Goal: Transaction & Acquisition: Purchase product/service

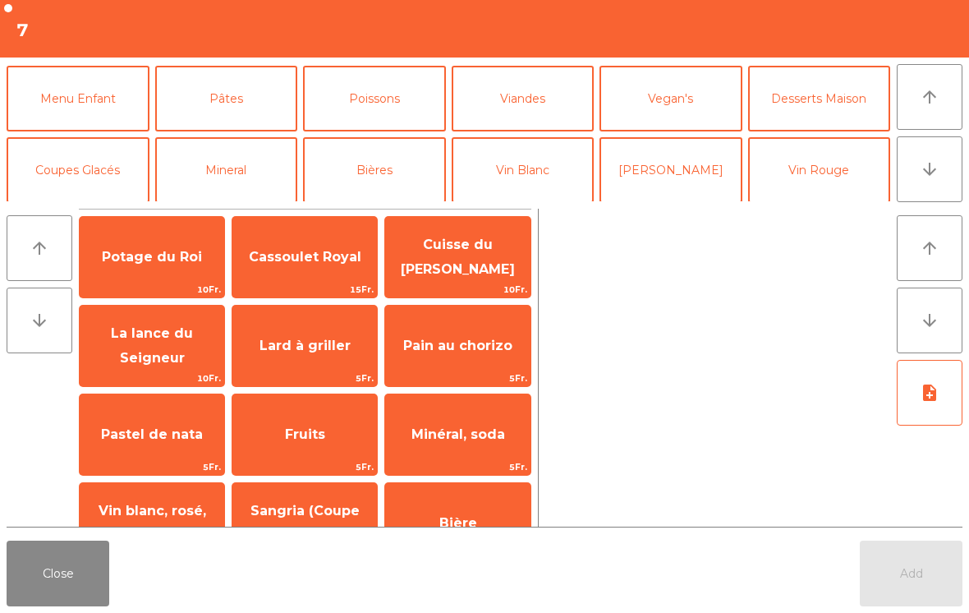
scroll to position [76, 0]
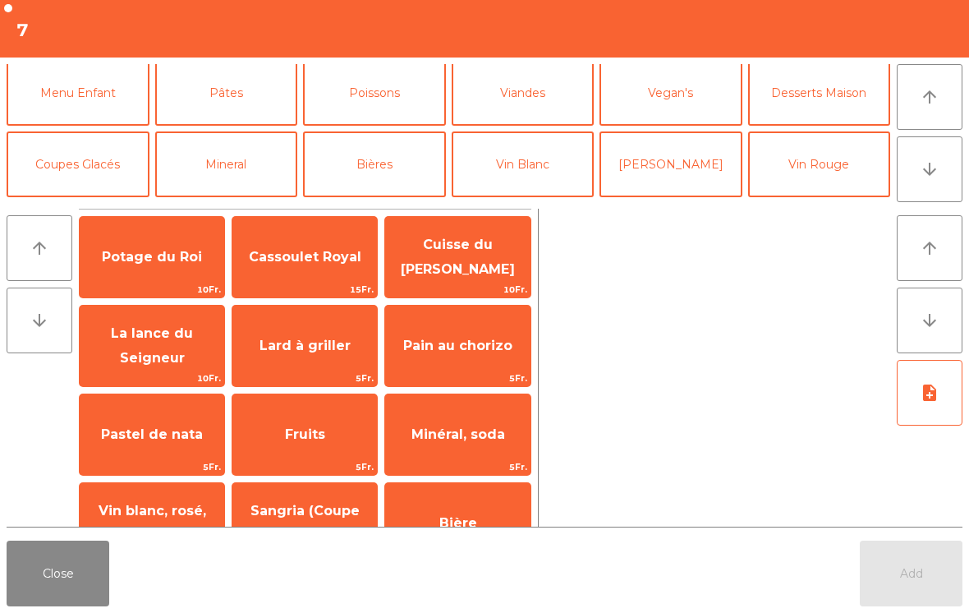
click at [226, 165] on button "Mineral" at bounding box center [226, 164] width 143 height 66
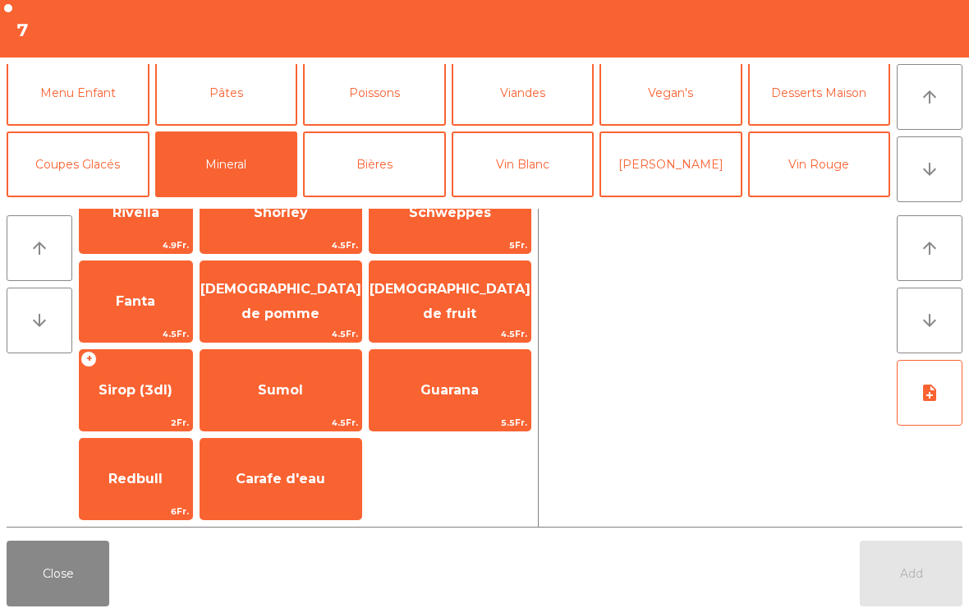
scroll to position [399, 0]
click at [166, 384] on span "Sirop (3dl)" at bounding box center [136, 390] width 74 height 16
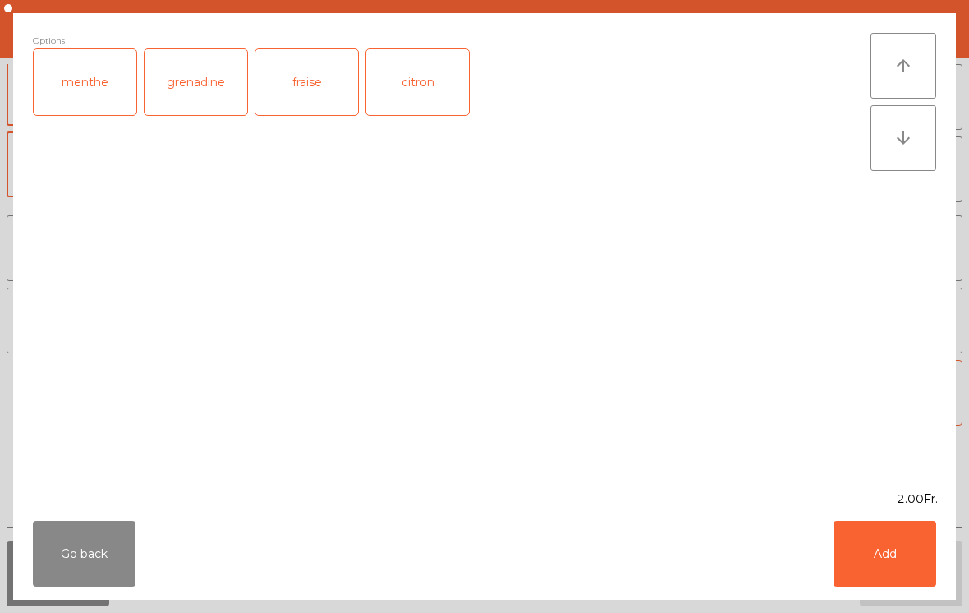
click at [918, 572] on button "Add" at bounding box center [885, 554] width 103 height 66
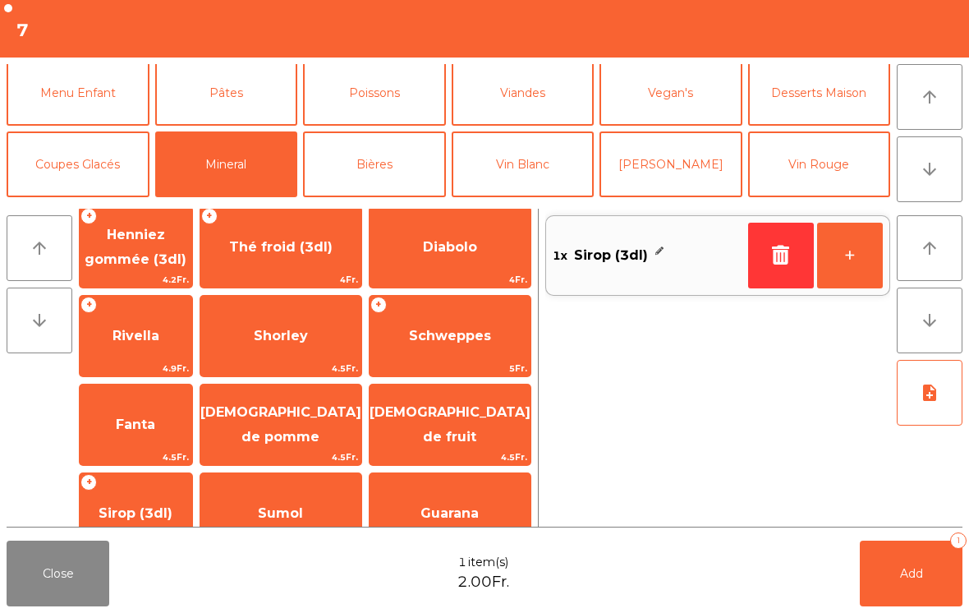
scroll to position [277, 0]
click at [325, 445] on span "[DEMOGRAPHIC_DATA] de pomme" at bounding box center [280, 424] width 161 height 70
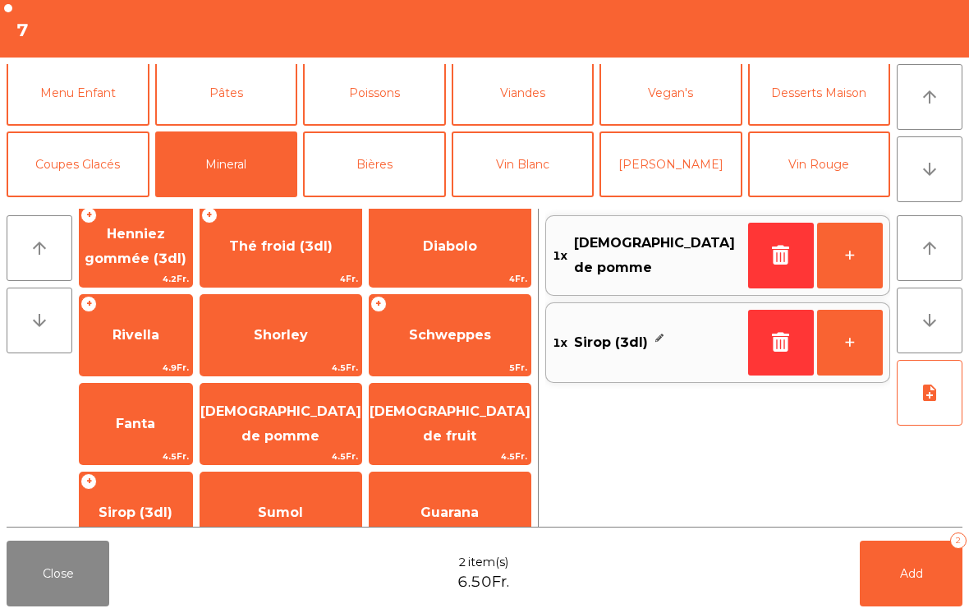
click at [925, 590] on button "Add 2" at bounding box center [911, 574] width 103 height 66
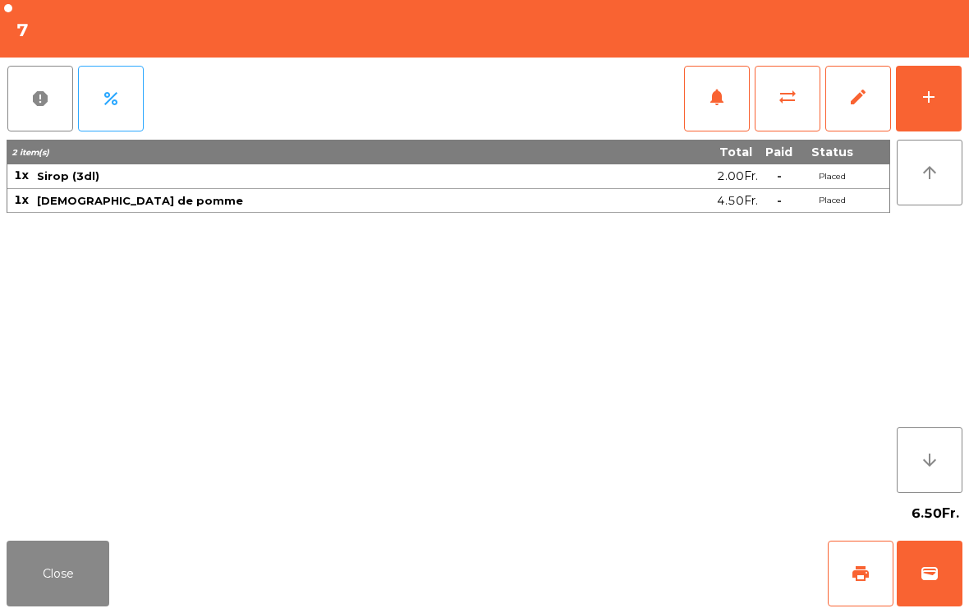
click at [940, 108] on button "add" at bounding box center [929, 99] width 66 height 66
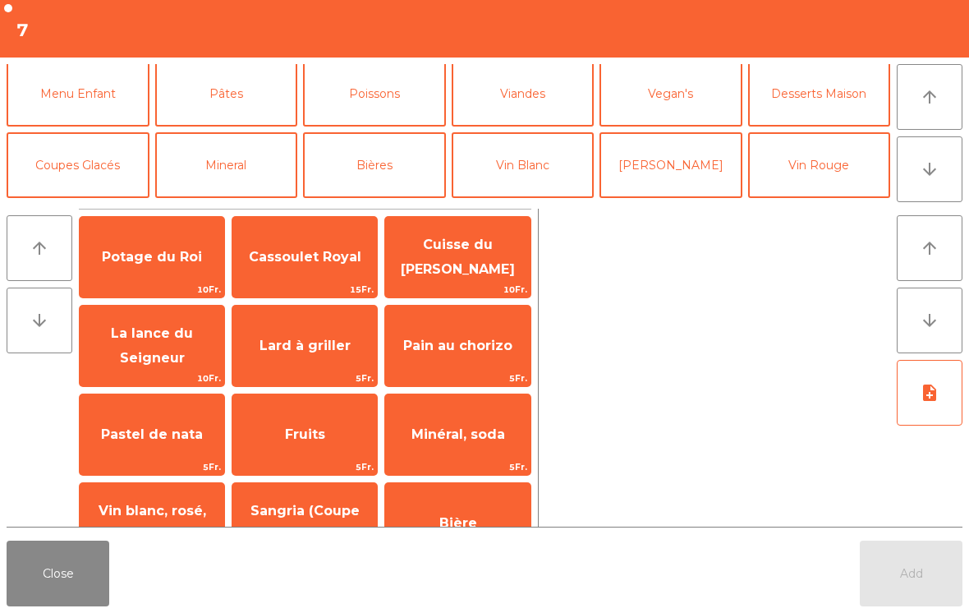
scroll to position [73, 0]
click at [693, 103] on button "Vegan's" at bounding box center [671, 95] width 143 height 66
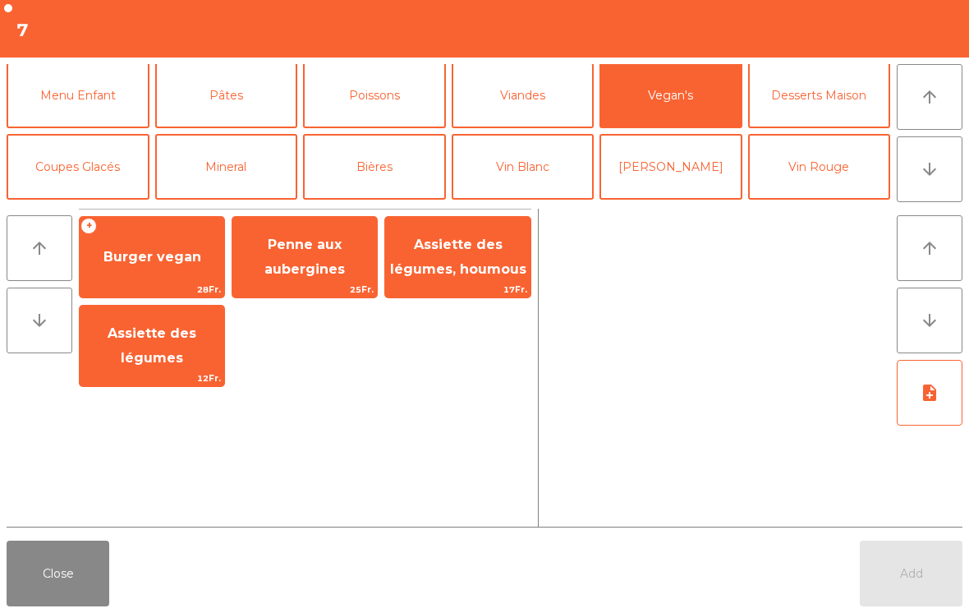
click at [136, 272] on span "Burger vegan" at bounding box center [152, 257] width 145 height 44
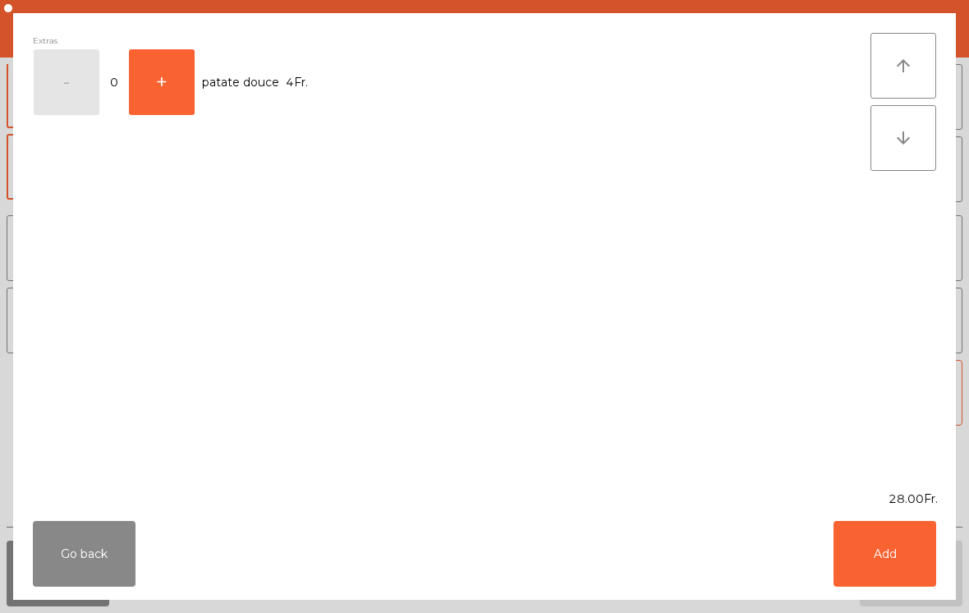
click at [876, 541] on button "Add" at bounding box center [885, 554] width 103 height 66
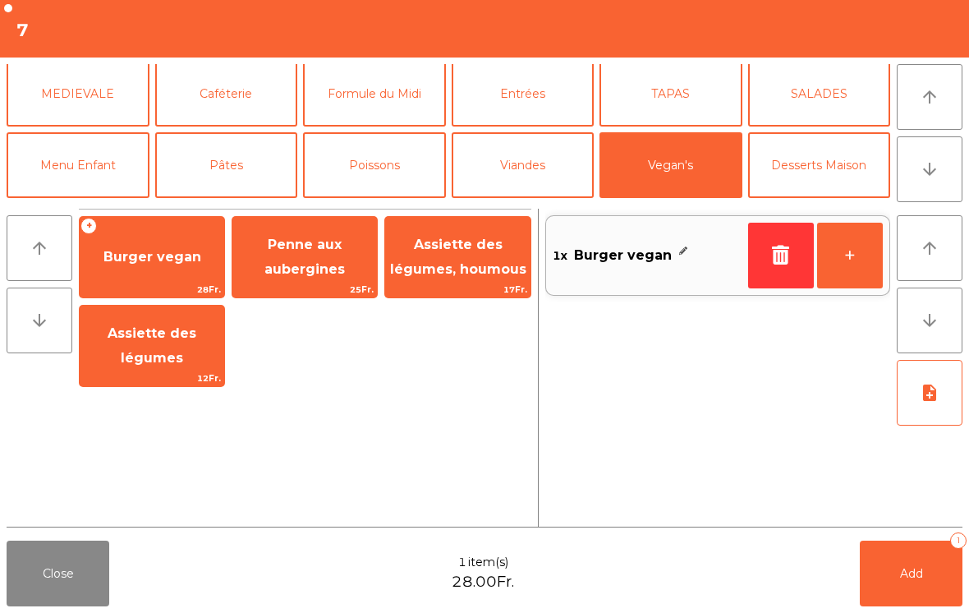
scroll to position [2, 0]
click at [67, 168] on button "Menu Enfant" at bounding box center [78, 166] width 143 height 66
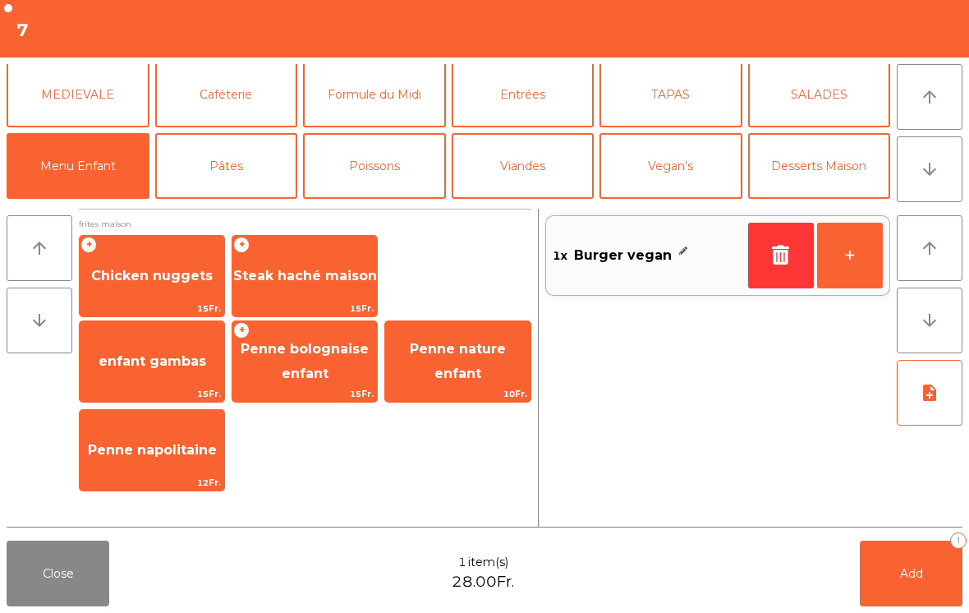
click at [130, 275] on span "Chicken nuggets" at bounding box center [152, 276] width 122 height 16
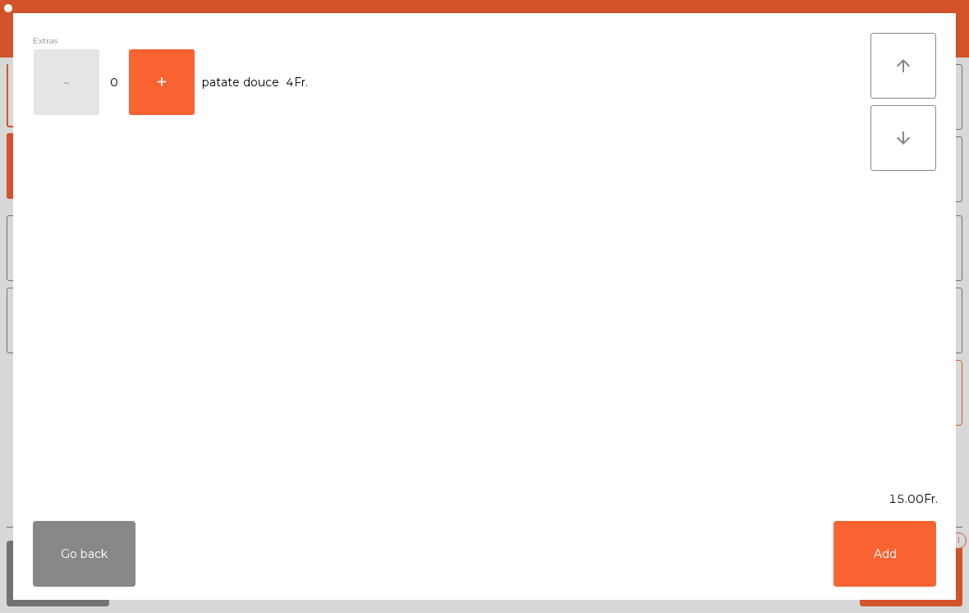
click at [908, 560] on button "Add" at bounding box center [885, 554] width 103 height 66
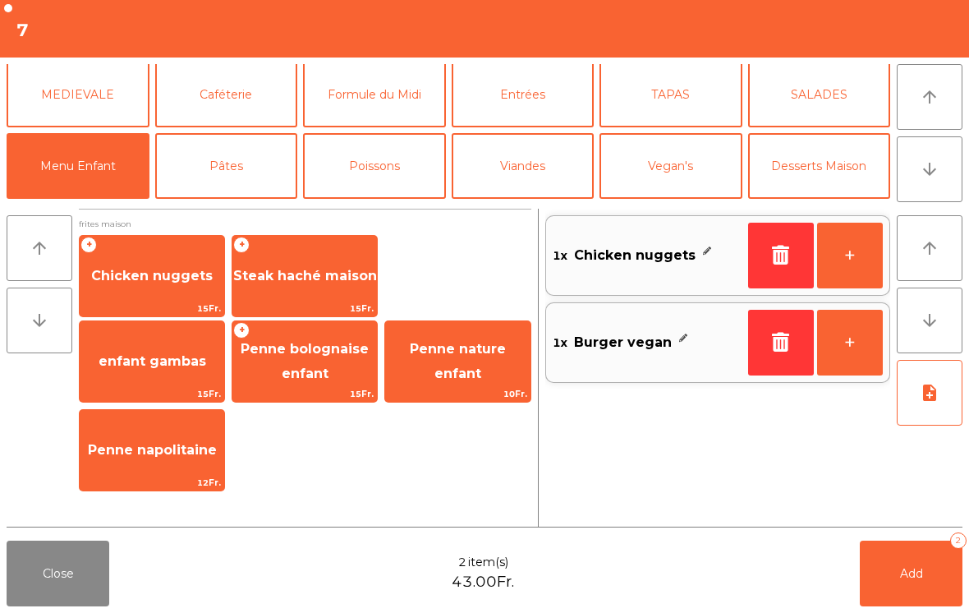
click at [900, 582] on button "Add 2" at bounding box center [911, 574] width 103 height 66
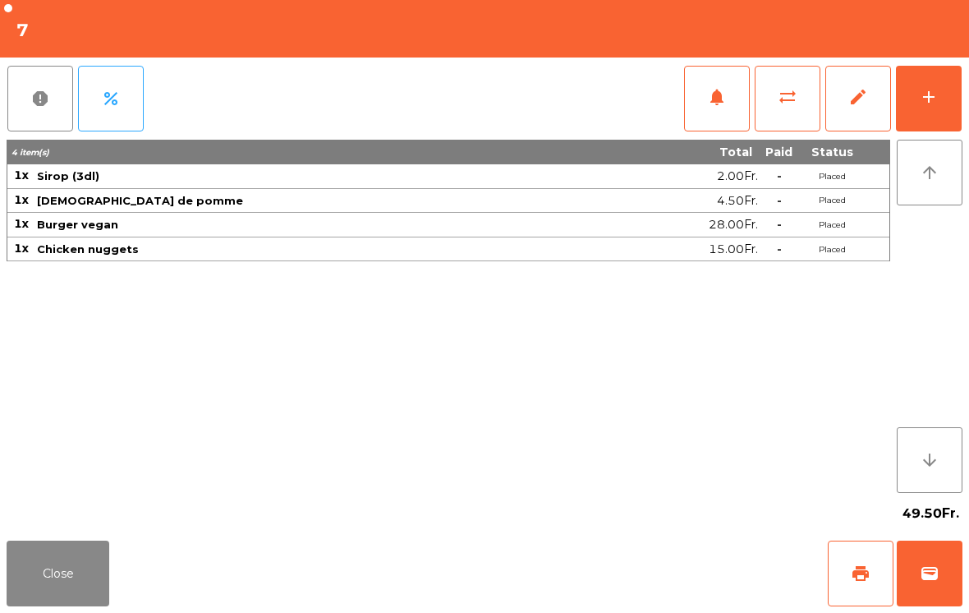
click at [70, 586] on button "Close" at bounding box center [58, 574] width 103 height 66
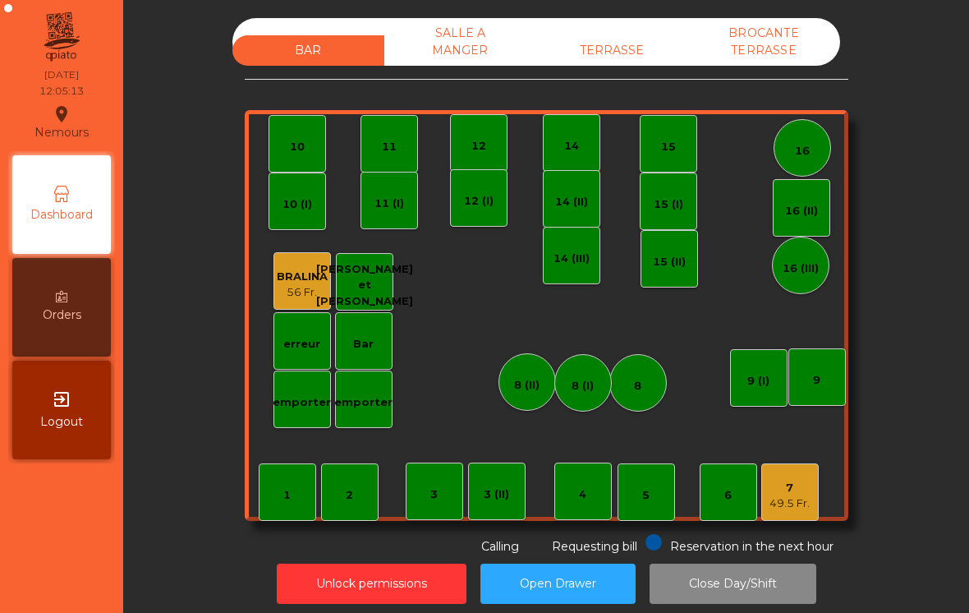
click at [644, 42] on div "TERRASSE" at bounding box center [612, 50] width 152 height 30
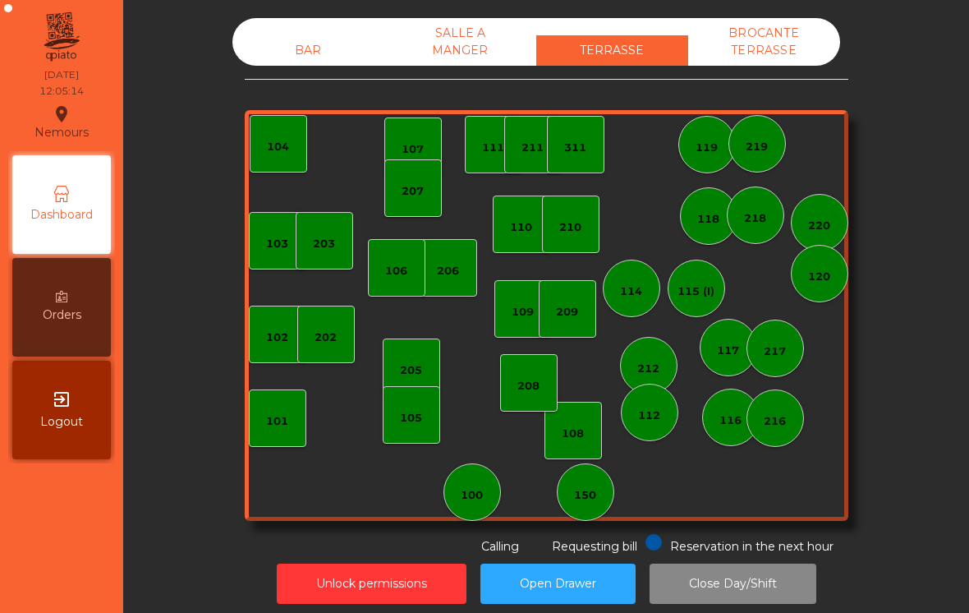
click at [600, 510] on div "150" at bounding box center [586, 492] width 58 height 58
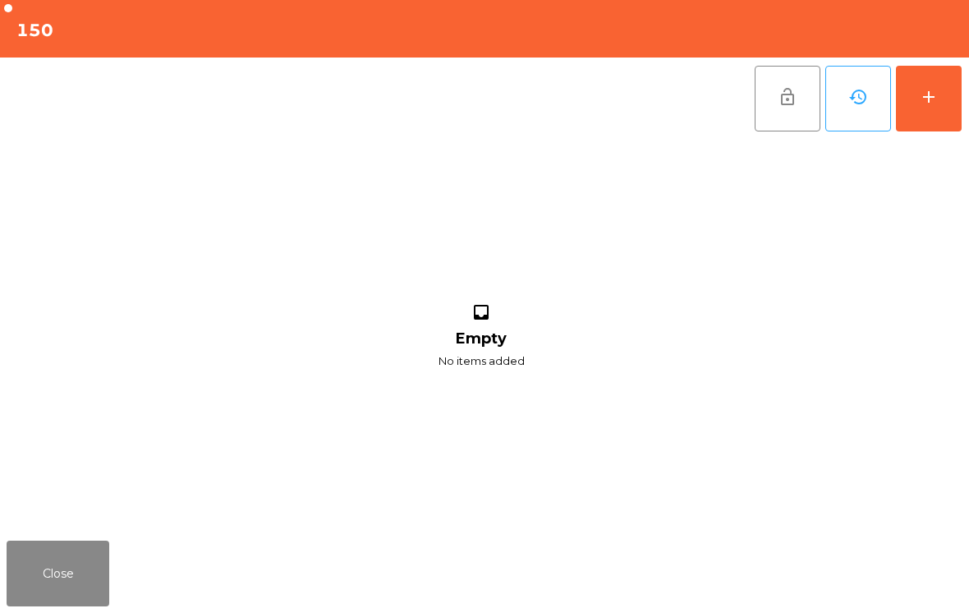
click at [934, 127] on button "add" at bounding box center [929, 99] width 66 height 66
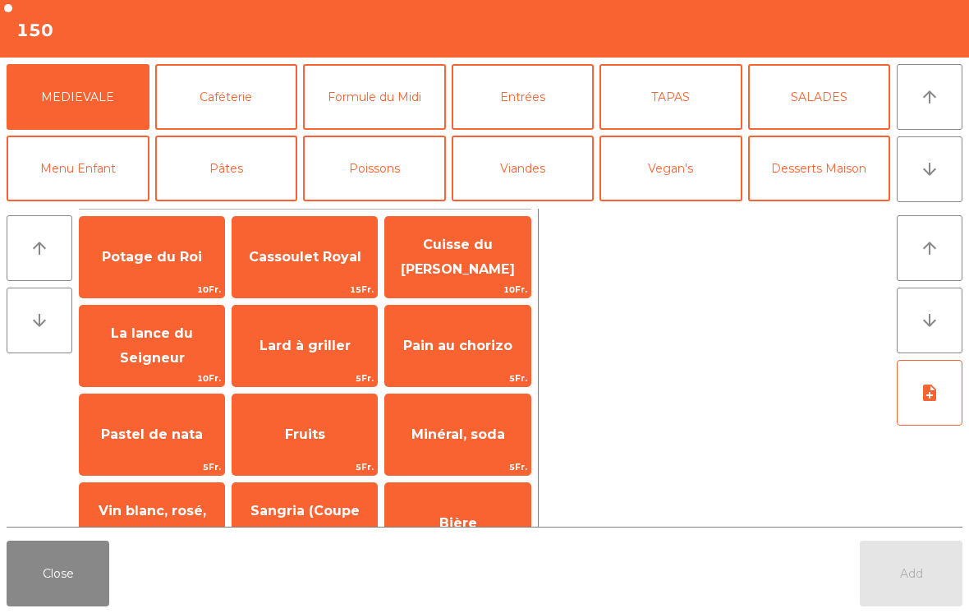
click at [405, 85] on button "Formule du Midi" at bounding box center [374, 97] width 143 height 66
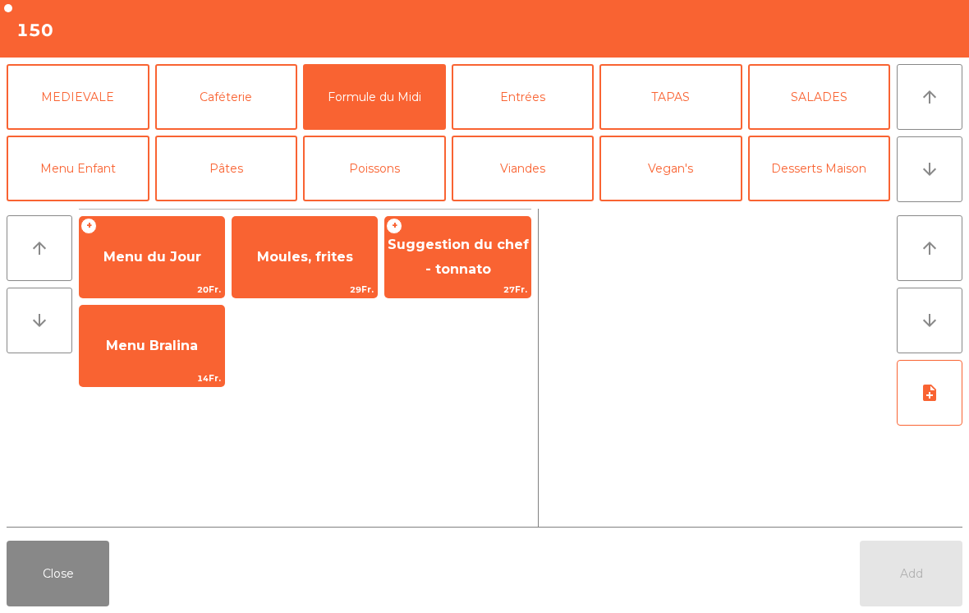
click at [190, 255] on span "Menu du Jour" at bounding box center [153, 257] width 98 height 16
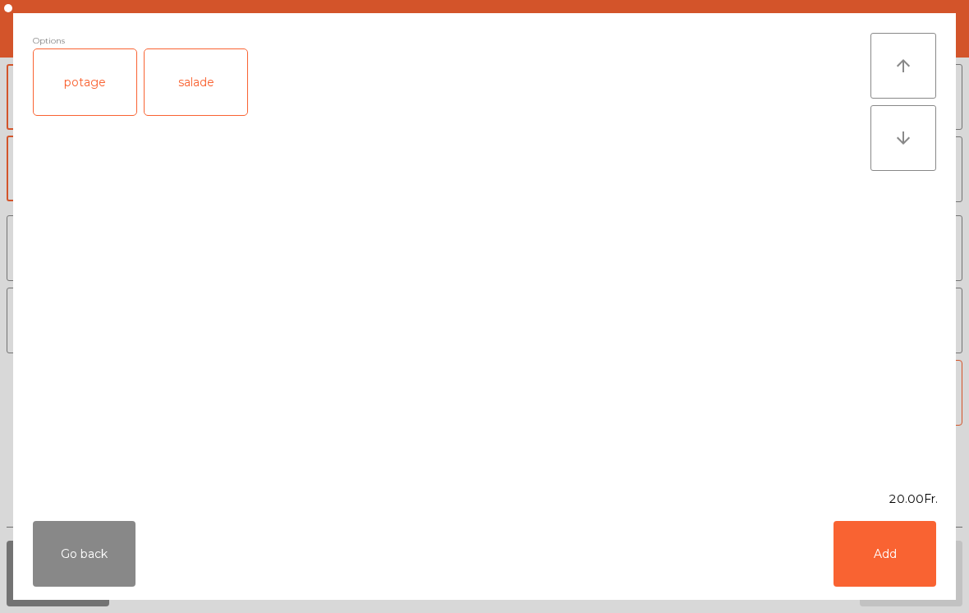
click at [890, 548] on button "Add" at bounding box center [885, 554] width 103 height 66
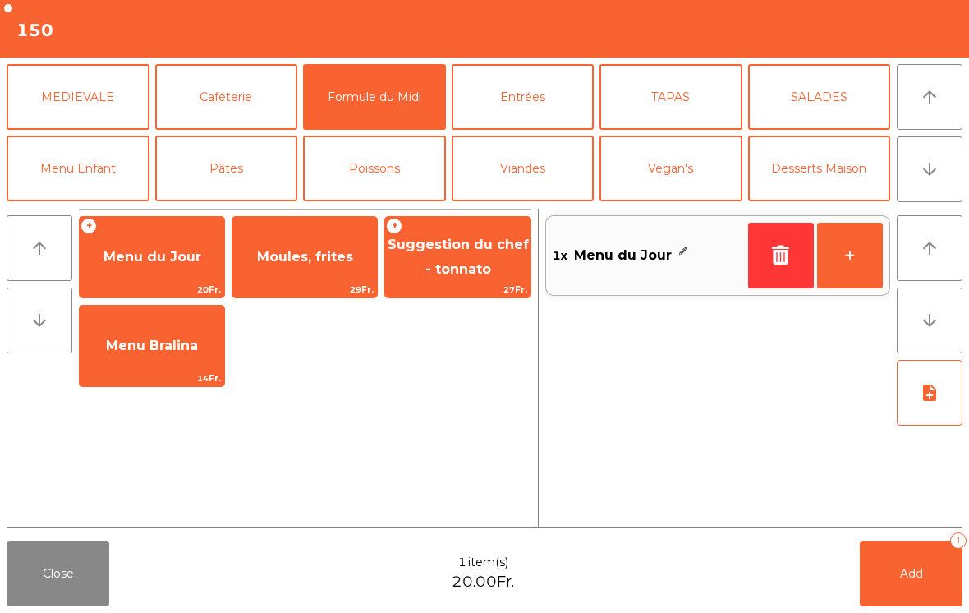
click at [918, 578] on span "Add" at bounding box center [911, 573] width 23 height 15
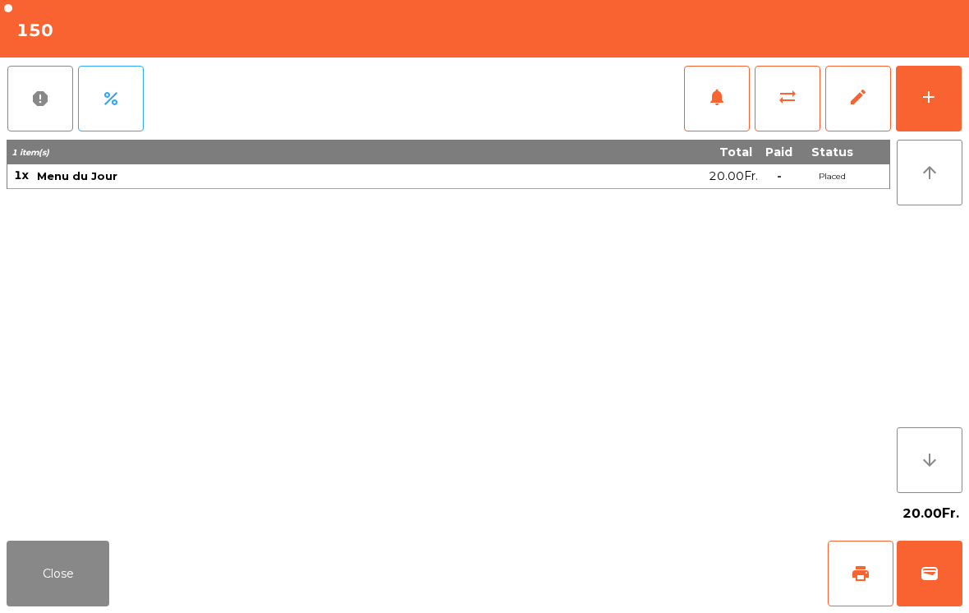
click at [935, 103] on div "add" at bounding box center [929, 97] width 20 height 20
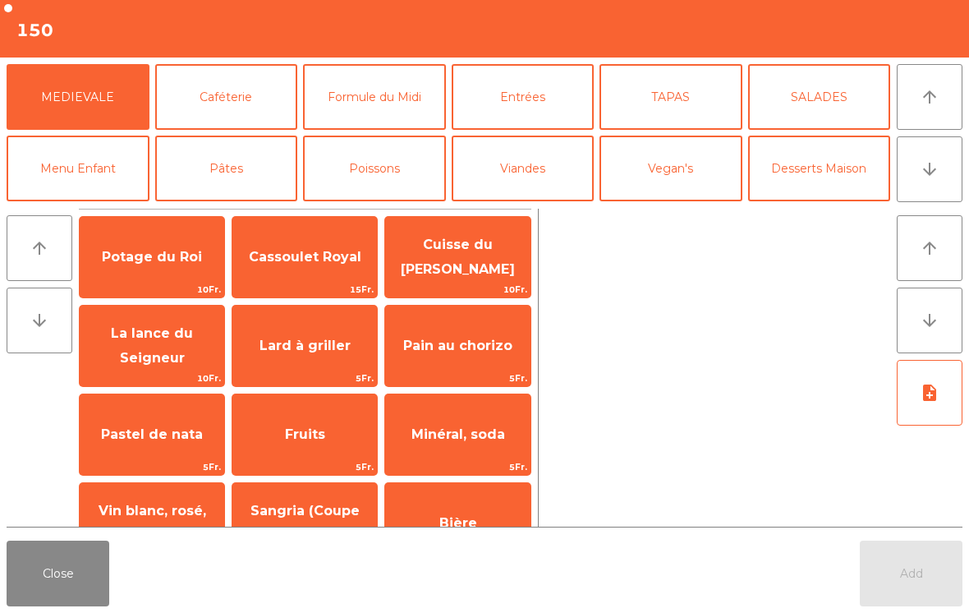
click at [921, 164] on icon "arrow_downward" at bounding box center [930, 169] width 20 height 20
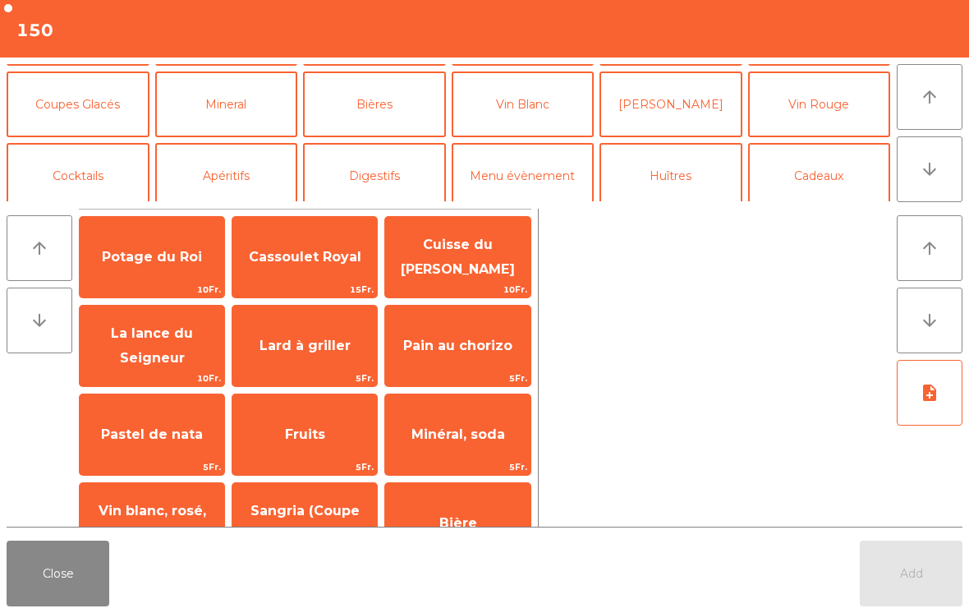
scroll to position [143, 0]
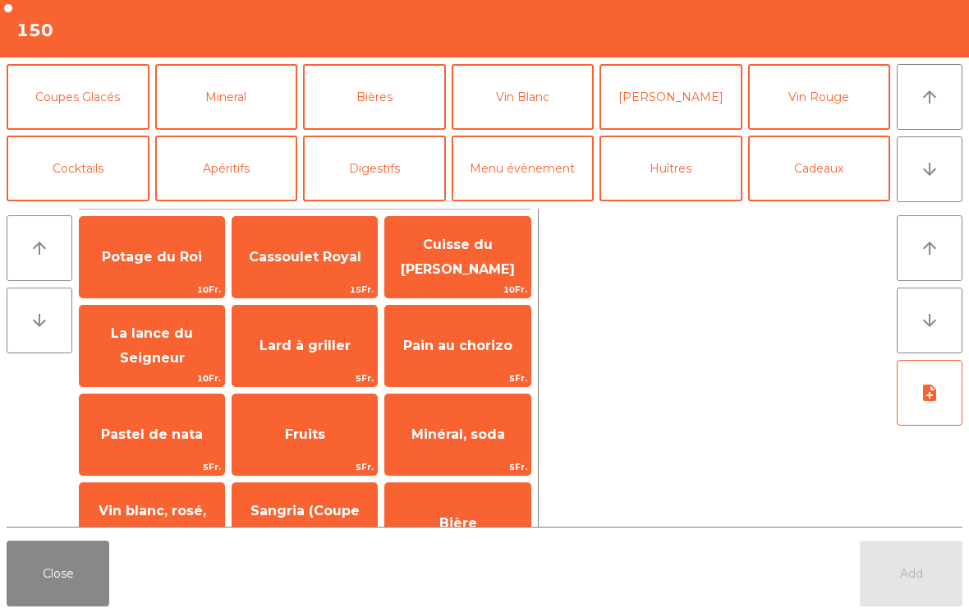
click at [216, 117] on button "Mineral" at bounding box center [226, 97] width 143 height 66
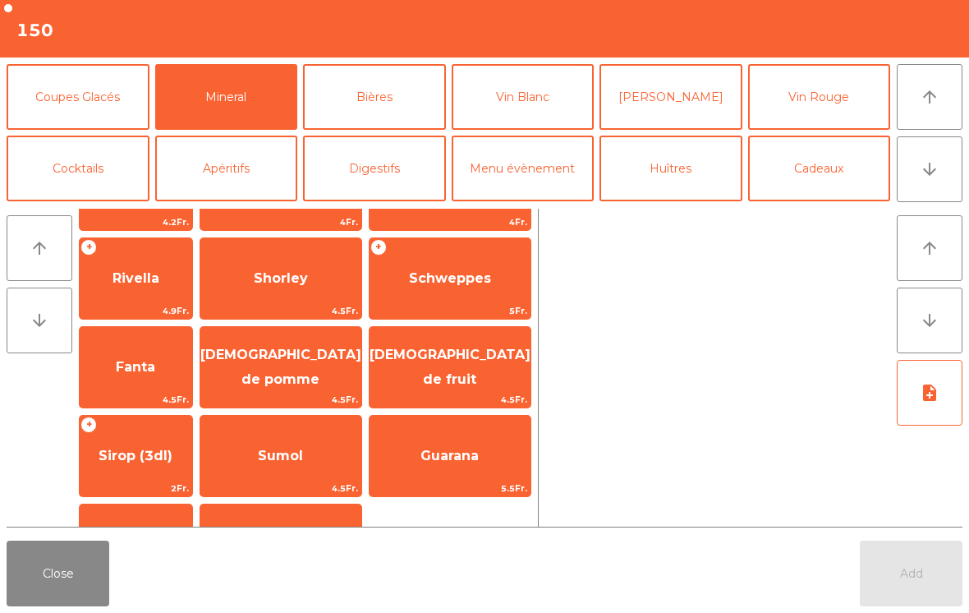
scroll to position [334, 0]
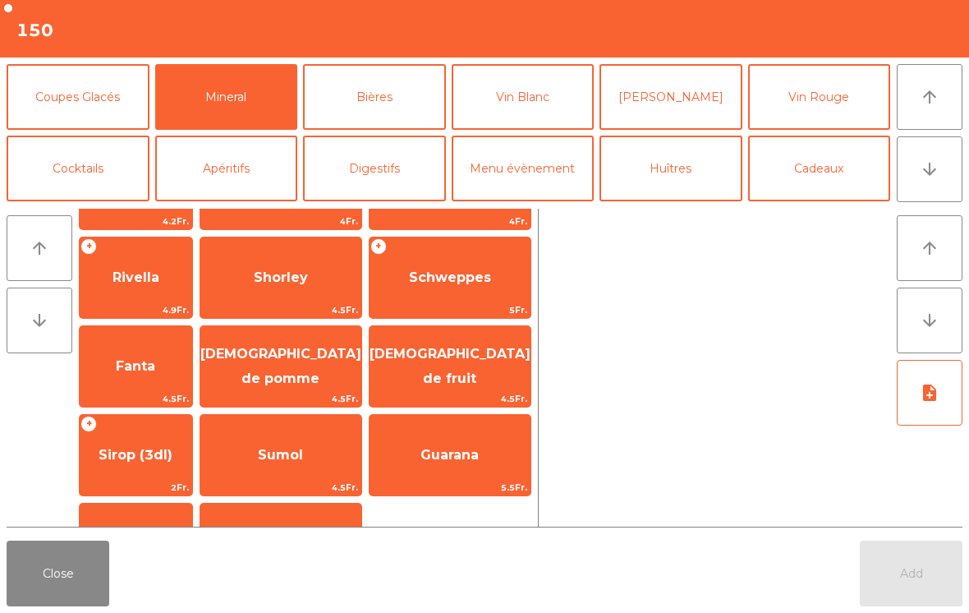
click at [334, 461] on span "Sumol" at bounding box center [280, 455] width 161 height 44
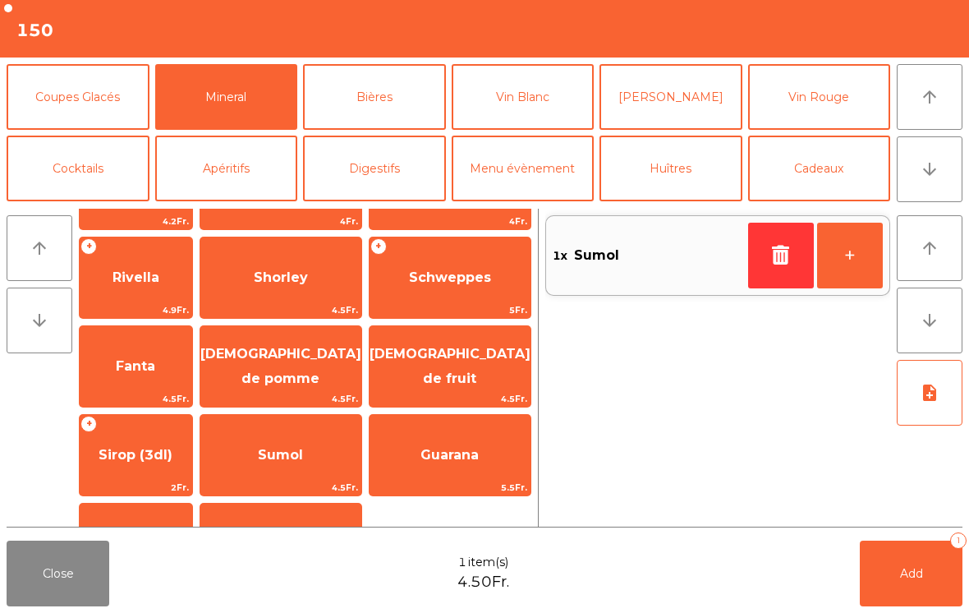
click at [895, 585] on button "Add 1" at bounding box center [911, 574] width 103 height 66
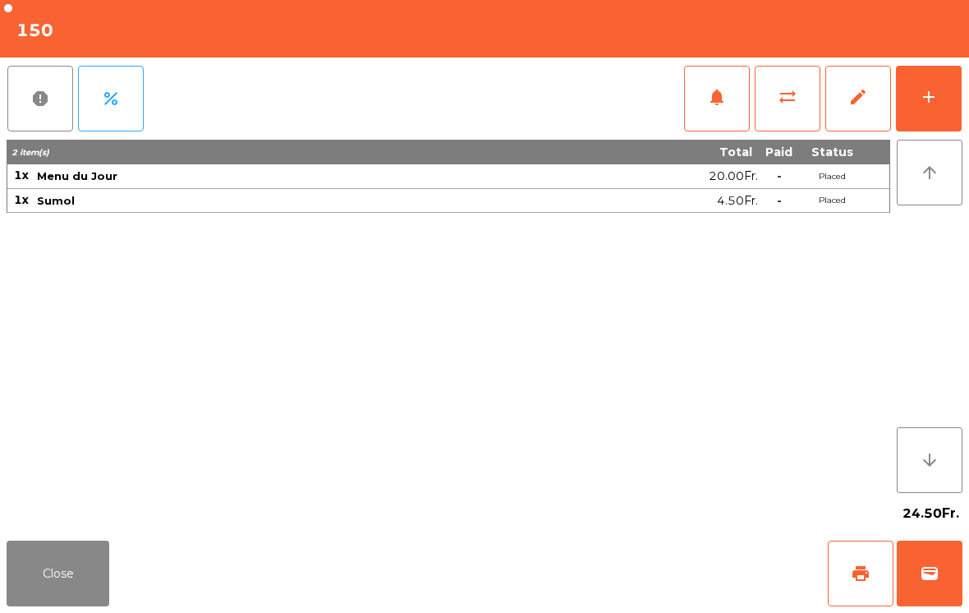
click at [107, 563] on button "Close" at bounding box center [58, 574] width 103 height 66
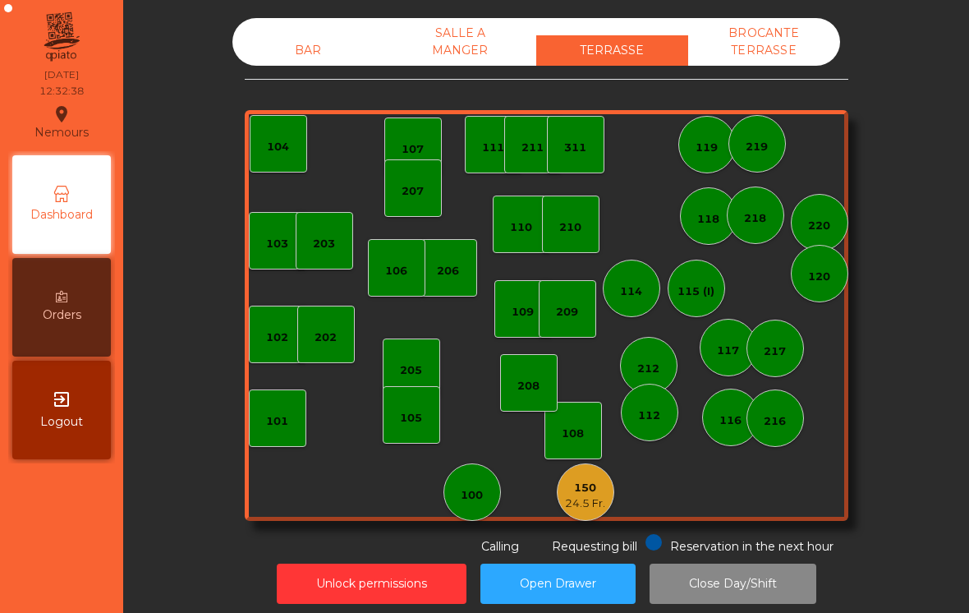
click at [327, 51] on div "BAR" at bounding box center [308, 50] width 152 height 30
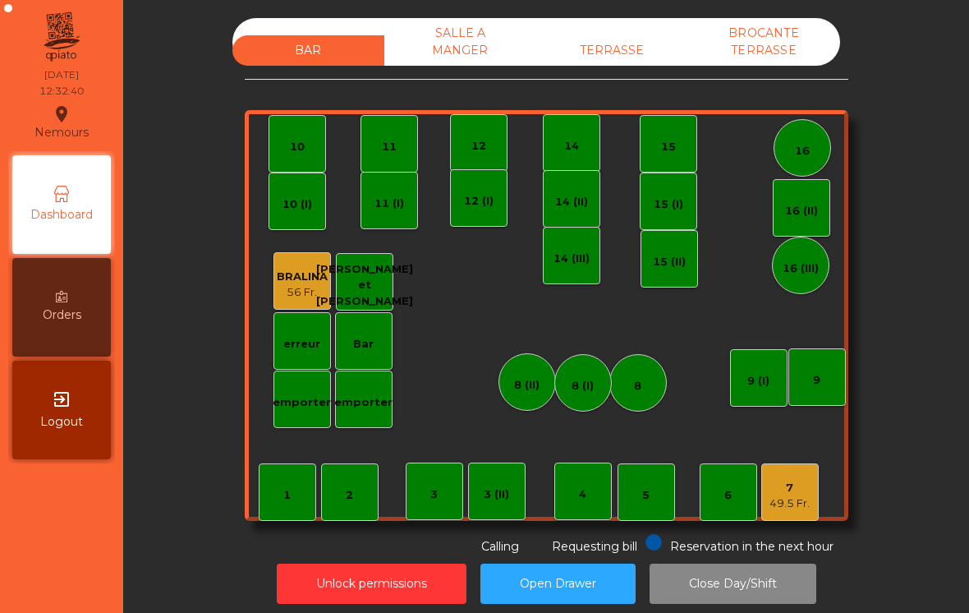
click at [573, 495] on div "4" at bounding box center [583, 491] width 58 height 58
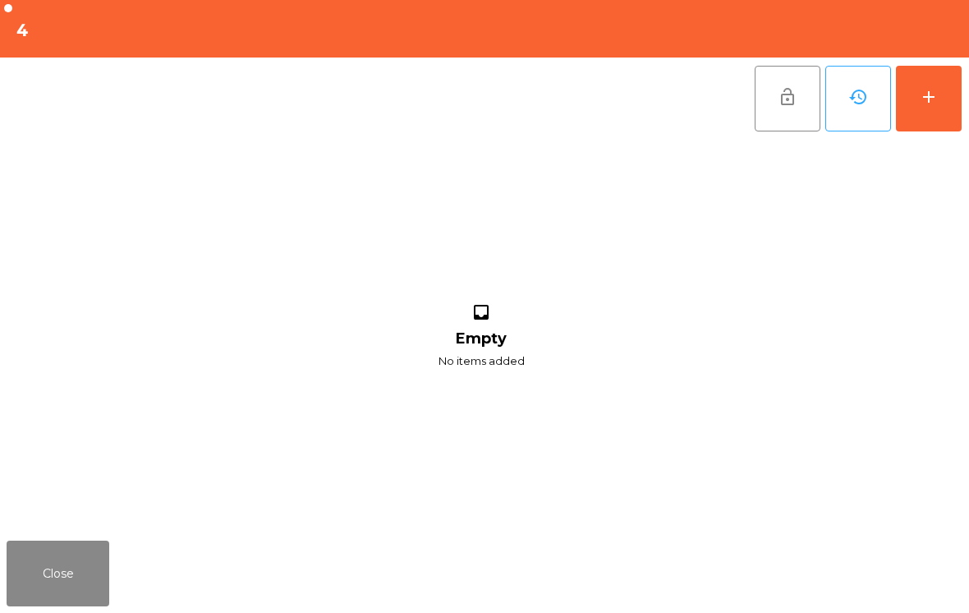
click at [934, 85] on button "add" at bounding box center [929, 99] width 66 height 66
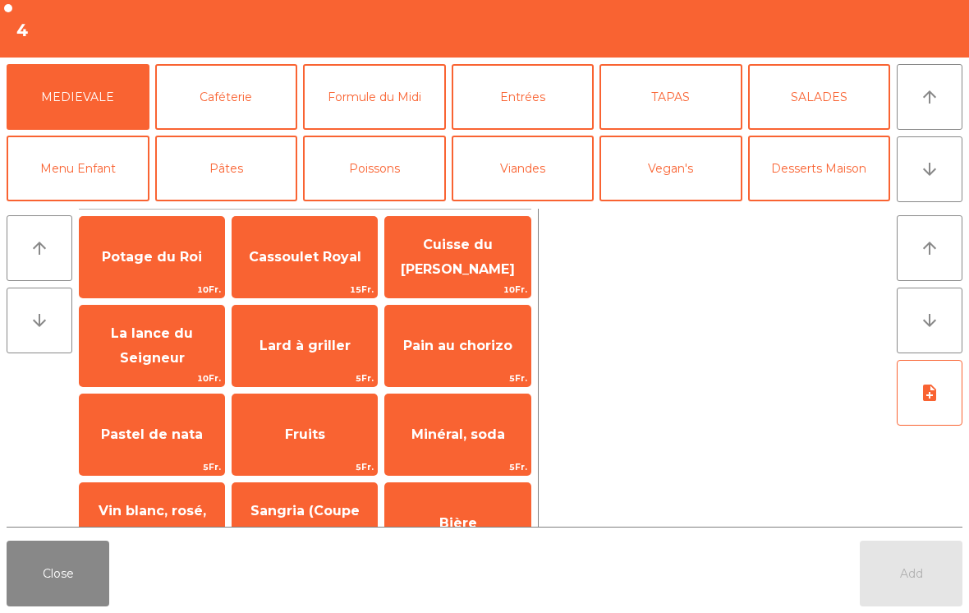
click at [419, 86] on button "Formule du Midi" at bounding box center [374, 97] width 143 height 66
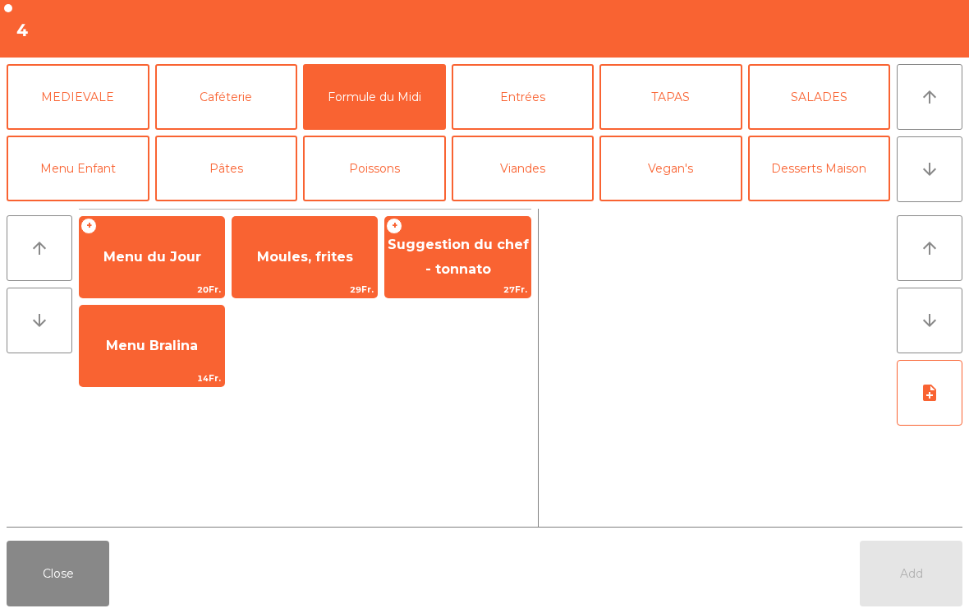
click at [159, 270] on span "Menu du Jour" at bounding box center [152, 257] width 145 height 44
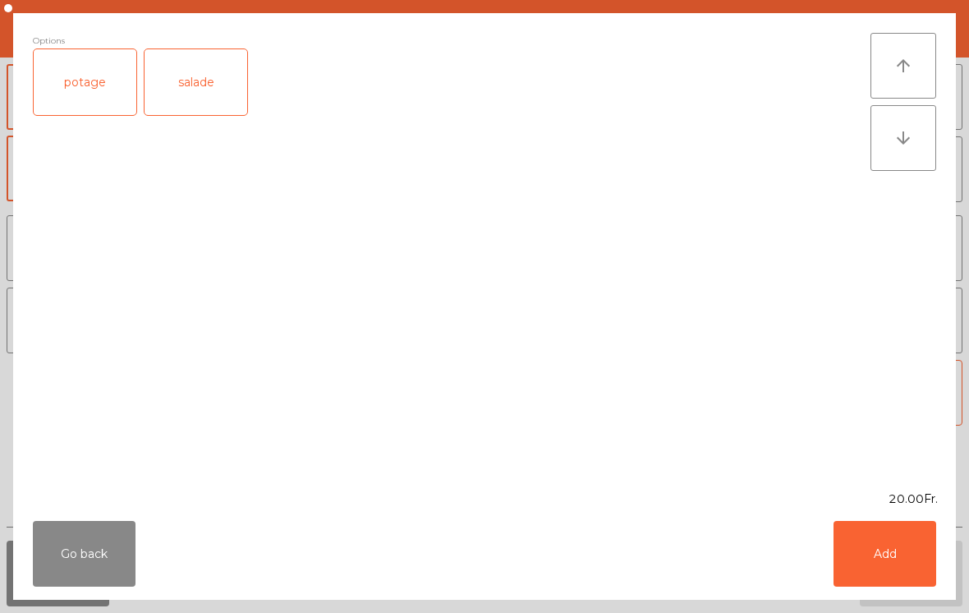
click at [209, 90] on div "salade" at bounding box center [196, 82] width 103 height 66
click at [906, 542] on button "Add" at bounding box center [885, 554] width 103 height 66
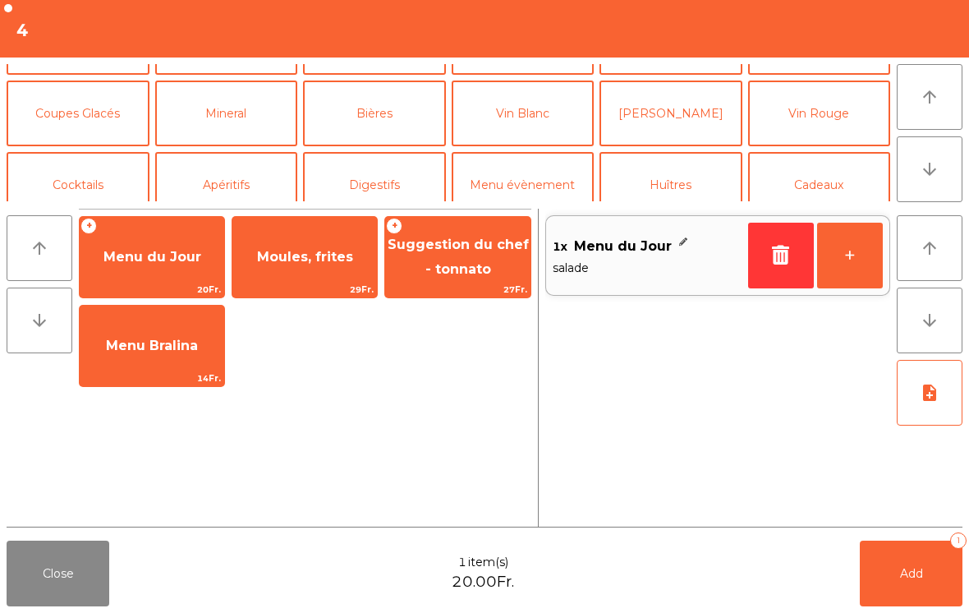
scroll to position [75, 0]
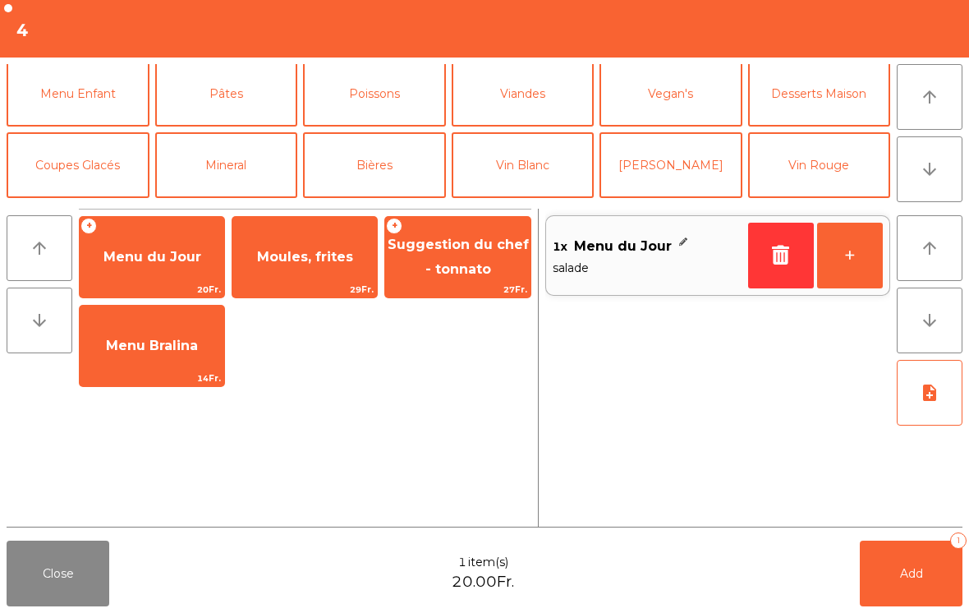
click at [242, 157] on button "Mineral" at bounding box center [226, 165] width 143 height 66
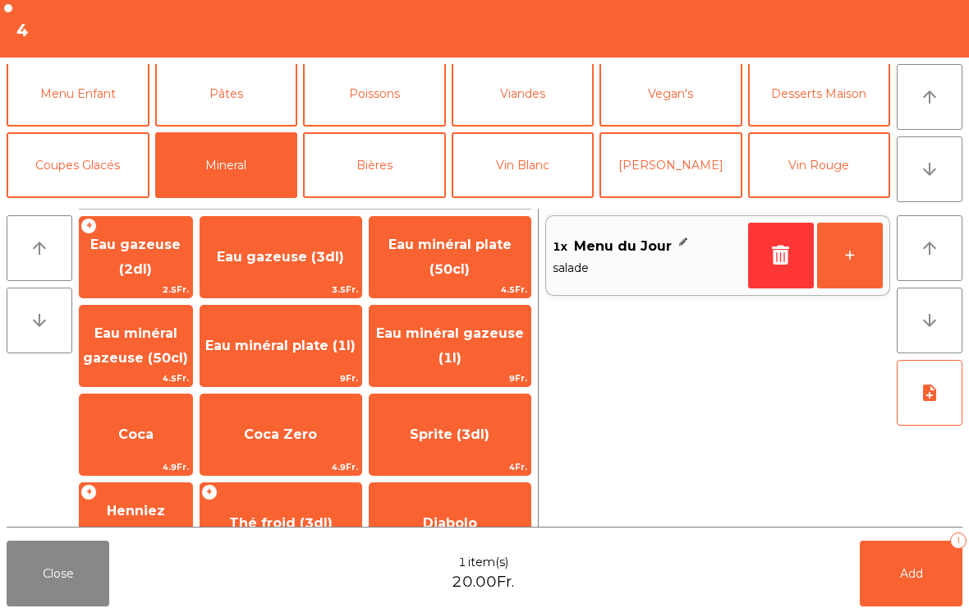
click at [154, 342] on span "Eau minéral gazeuse (50cl)" at bounding box center [136, 346] width 113 height 70
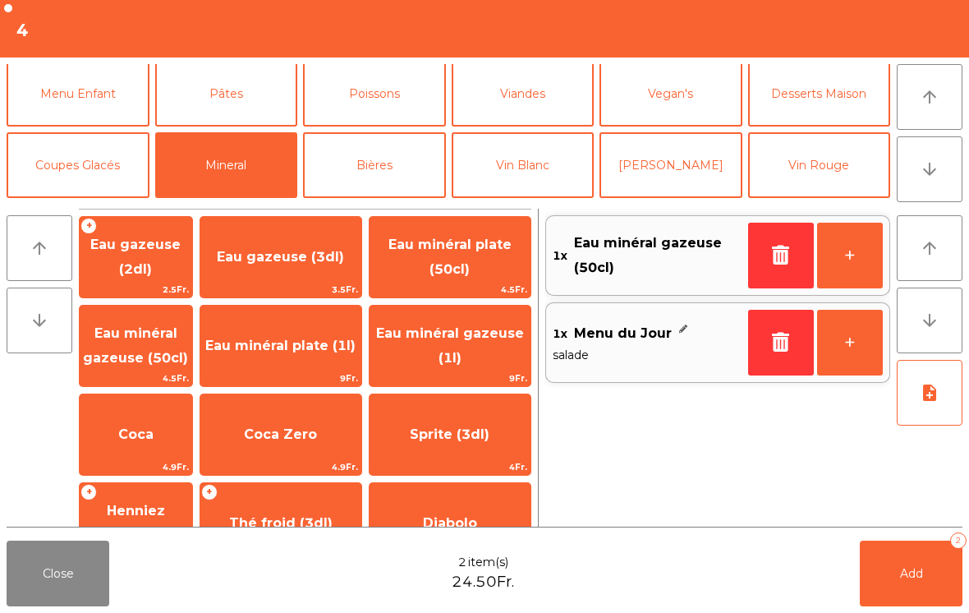
click at [896, 579] on button "Add 2" at bounding box center [911, 574] width 103 height 66
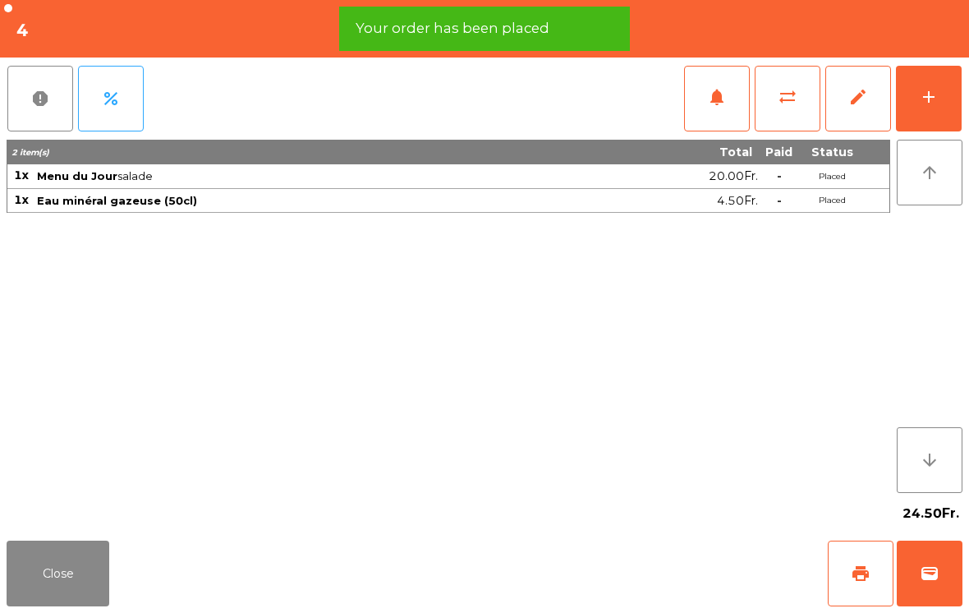
click at [102, 590] on button "Close" at bounding box center [58, 574] width 103 height 66
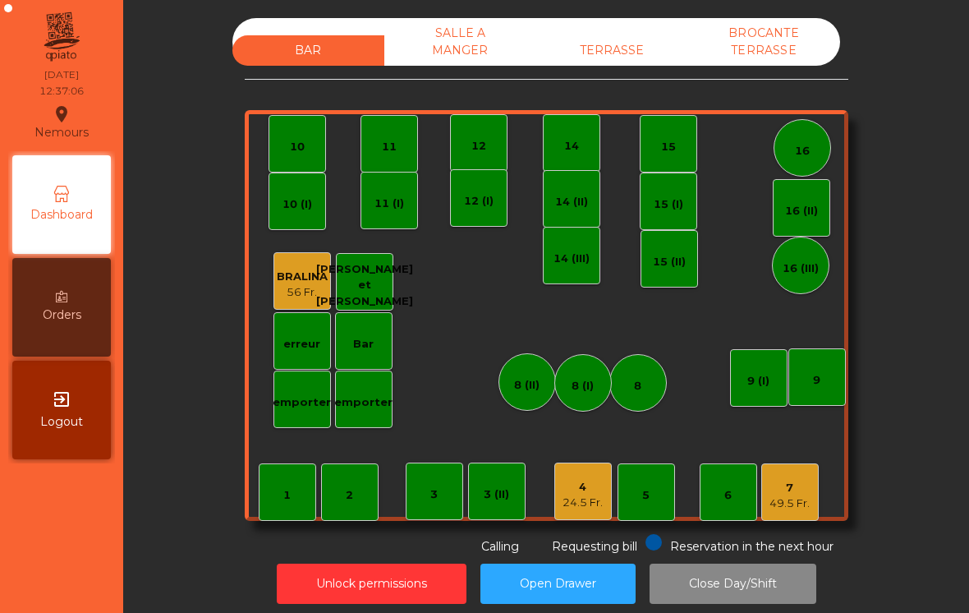
click at [664, 84] on div "BAR SALLE A MANGER TERRASSE BROCANTE TERRASSE 1 2 3 4 24.5 Fr. 5 6 7 49.5 Fr. 8…" at bounding box center [547, 286] width 604 height 537
click at [590, 61] on div "TERRASSE" at bounding box center [612, 50] width 152 height 30
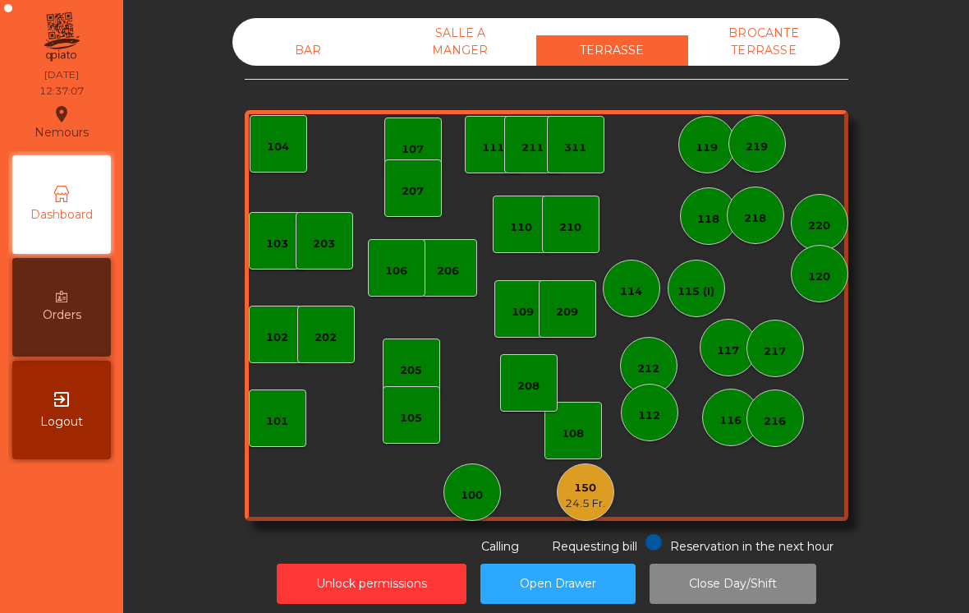
click at [590, 498] on div "24.5 Fr." at bounding box center [585, 503] width 40 height 16
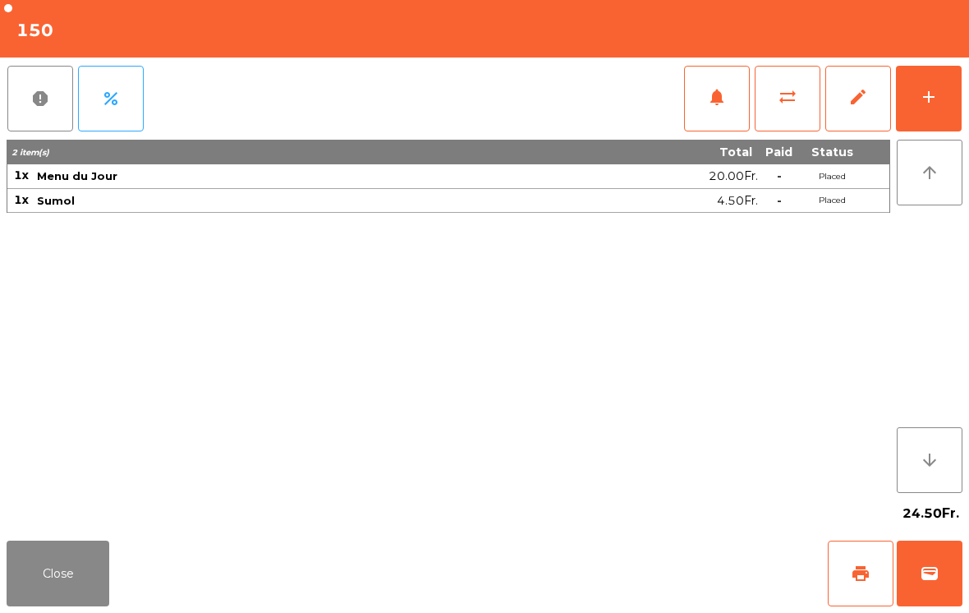
click at [851, 569] on span "print" at bounding box center [861, 574] width 20 height 20
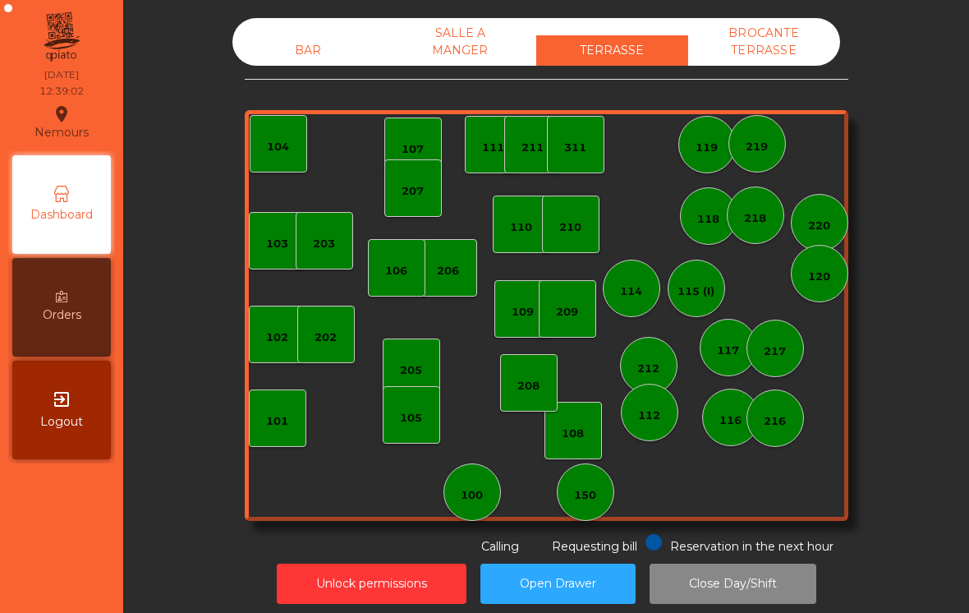
click at [329, 39] on div "BAR" at bounding box center [308, 50] width 152 height 30
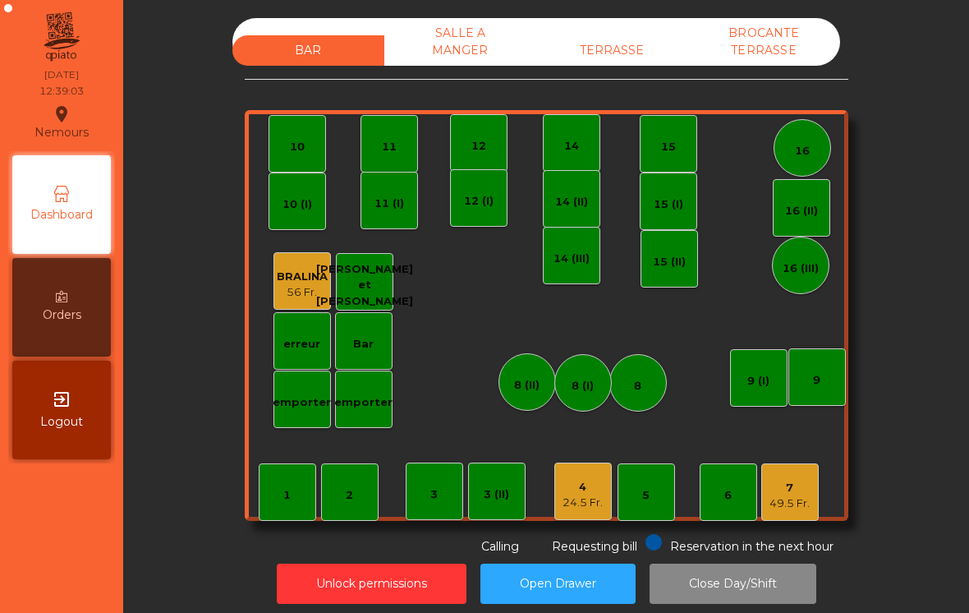
click at [579, 489] on div "4" at bounding box center [583, 487] width 40 height 16
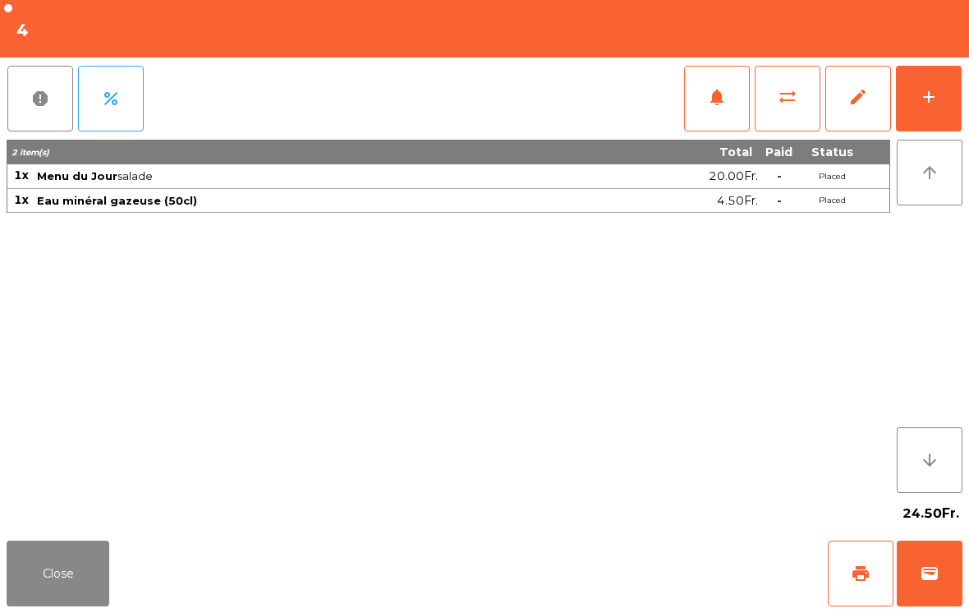
click at [710, 112] on button "notifications" at bounding box center [717, 99] width 66 height 66
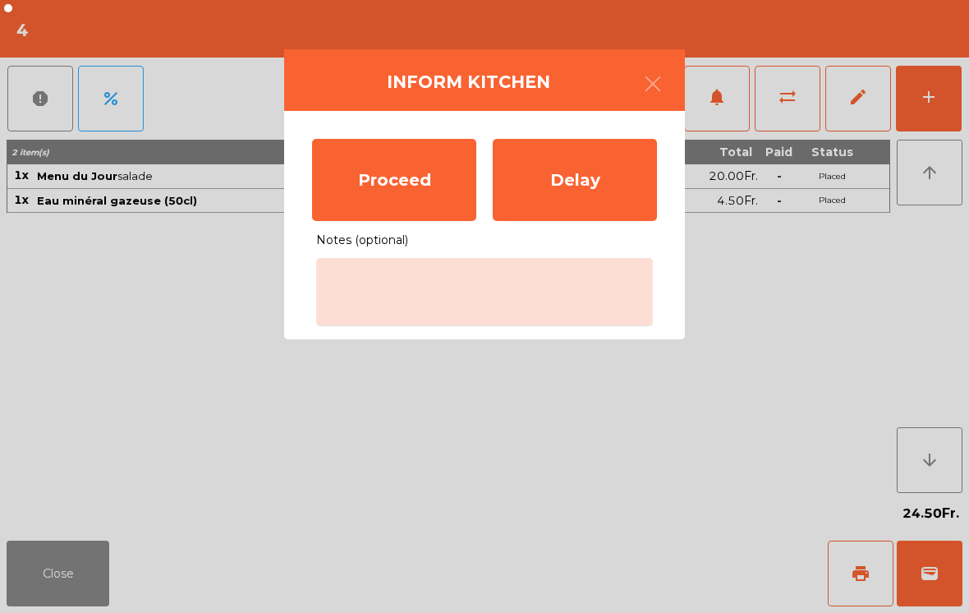
click at [306, 212] on div "Proceed Delay" at bounding box center [484, 180] width 361 height 99
click at [430, 160] on div "Proceed" at bounding box center [394, 180] width 164 height 82
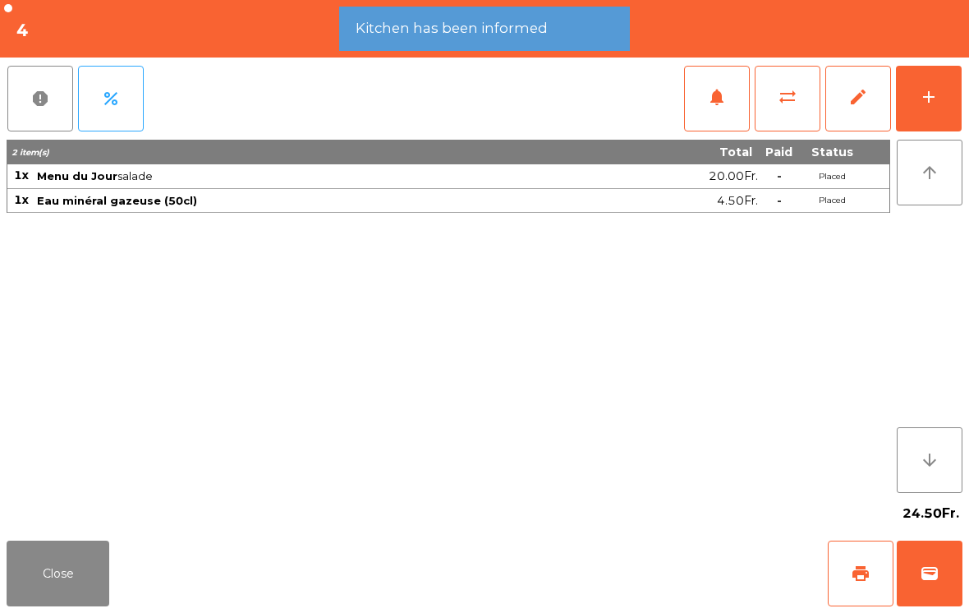
click at [23, 589] on button "Close" at bounding box center [58, 574] width 103 height 66
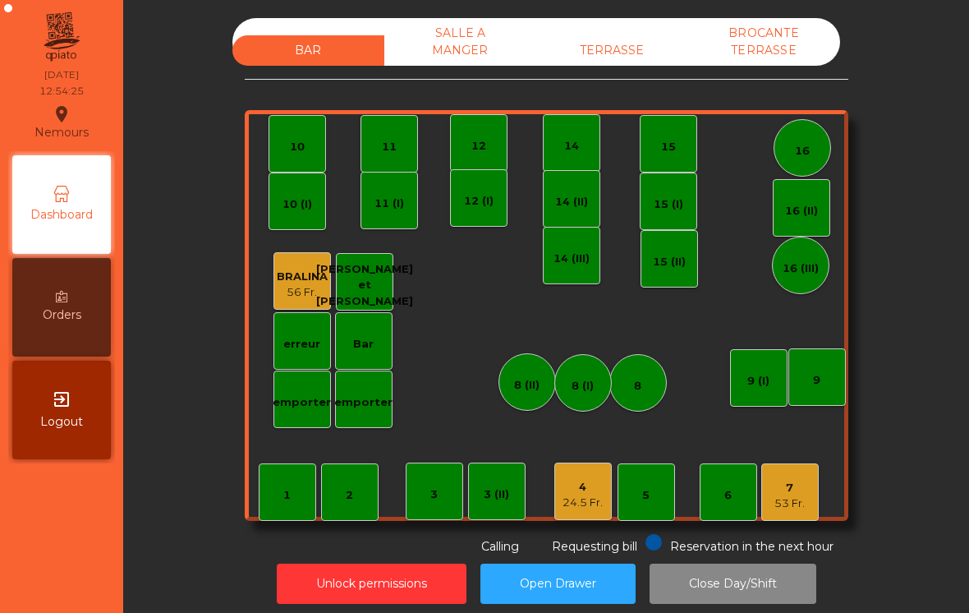
click at [806, 502] on div "7 53 Fr." at bounding box center [790, 492] width 58 height 58
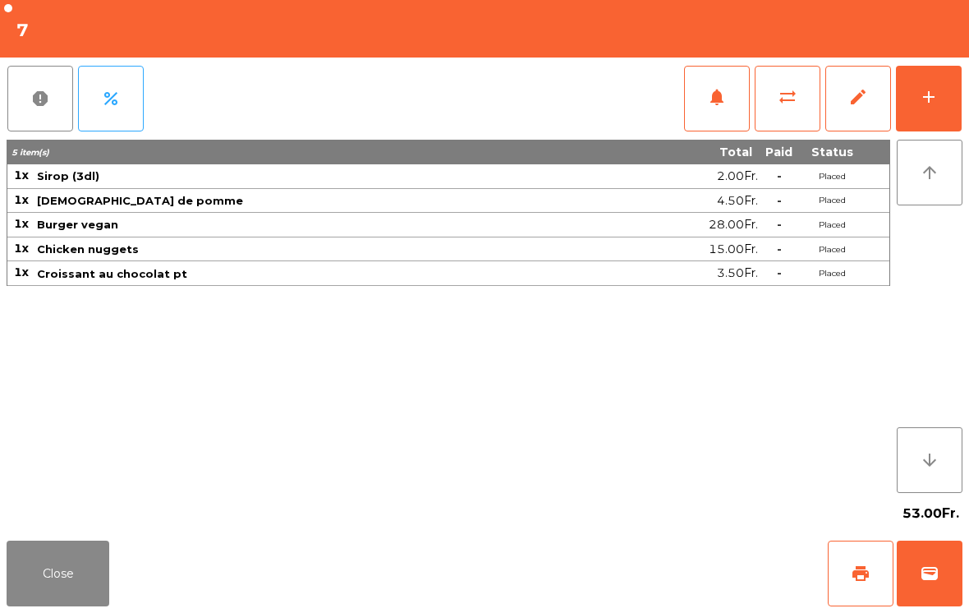
click at [954, 577] on button "wallet" at bounding box center [930, 574] width 66 height 66
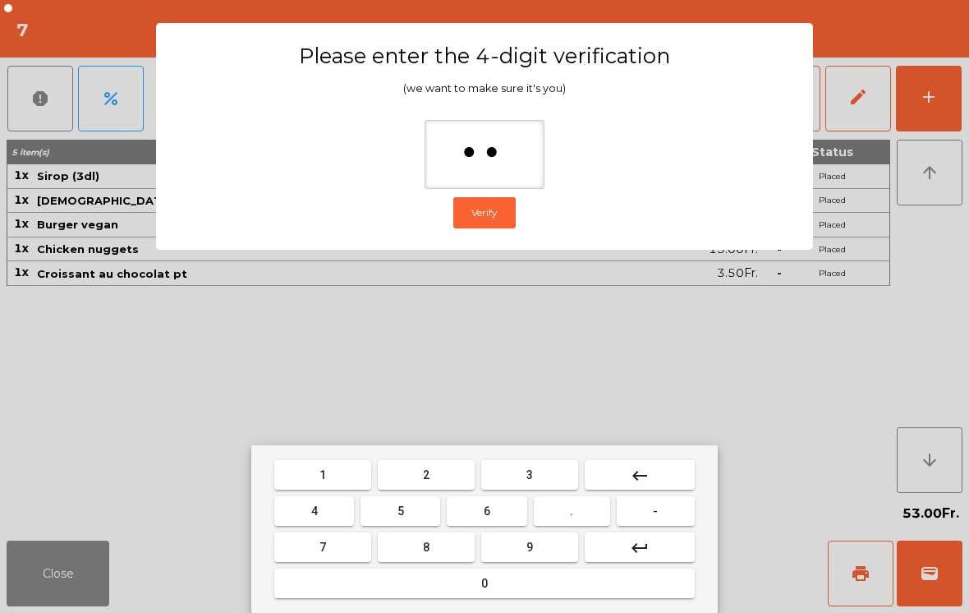
type input "***"
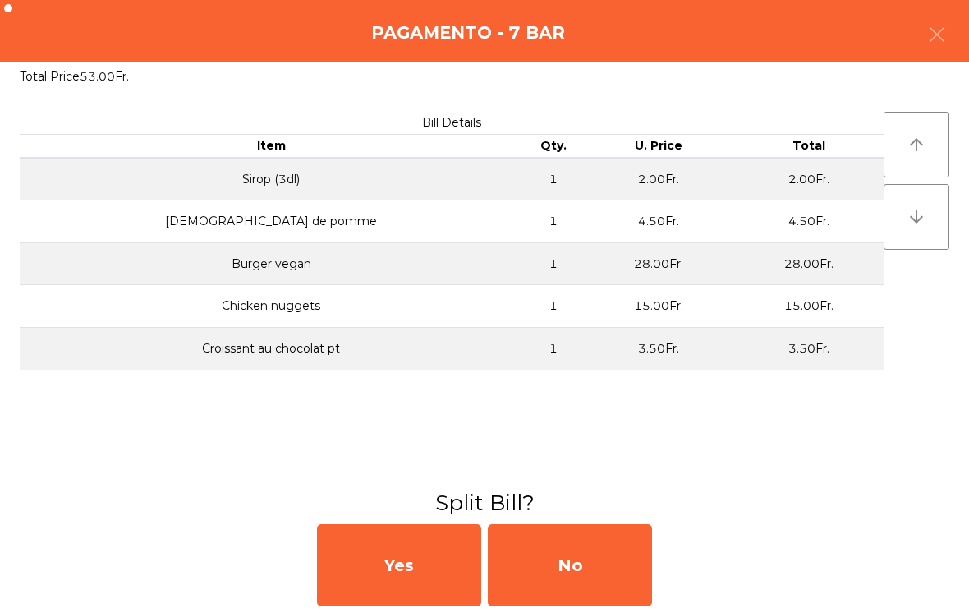
click at [594, 545] on div "No" at bounding box center [570, 565] width 164 height 82
click at [619, 571] on div "No" at bounding box center [570, 565] width 164 height 82
click at [619, 570] on div "No" at bounding box center [570, 565] width 164 height 82
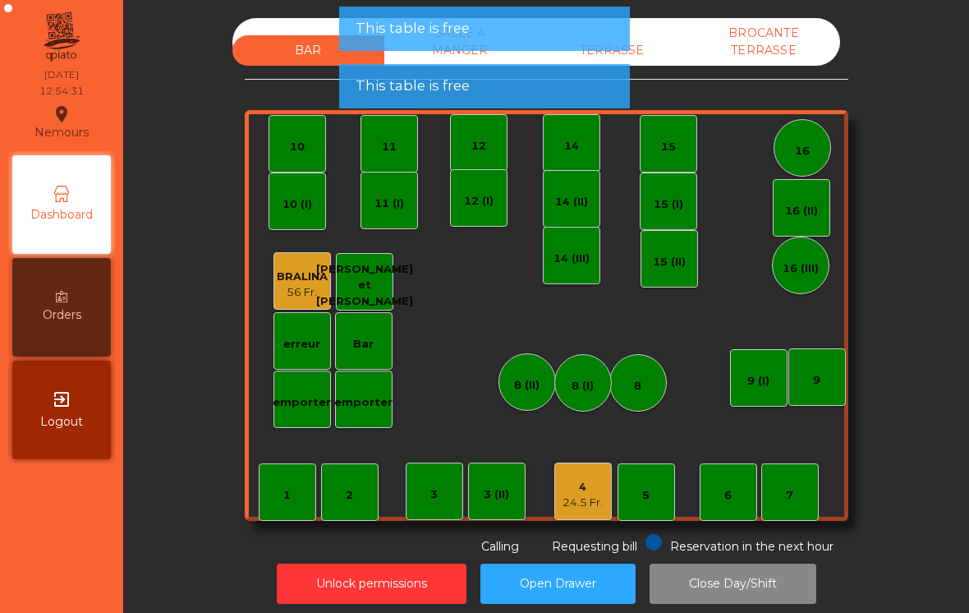
click at [561, 564] on button "Open Drawer" at bounding box center [558, 584] width 155 height 40
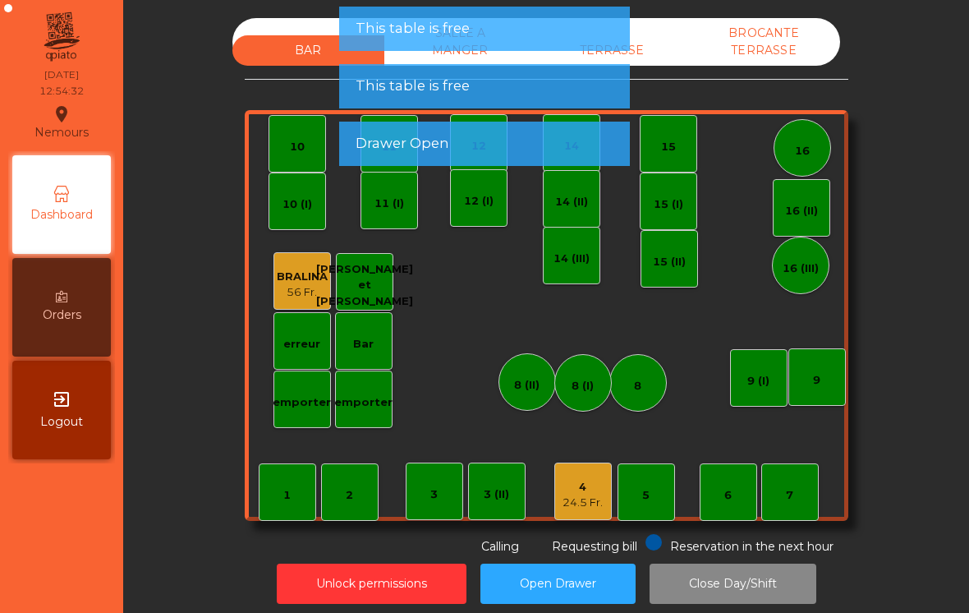
click at [471, 167] on app-alert "This table is free This table is free Drawer Open" at bounding box center [484, 93] width 291 height 173
click at [481, 205] on div "12 (I)" at bounding box center [479, 201] width 30 height 16
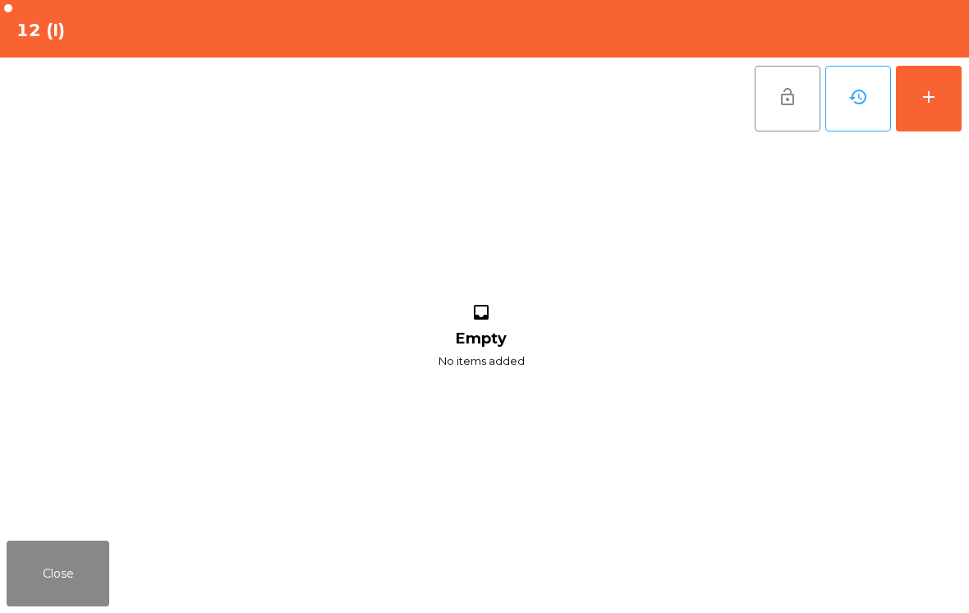
click at [956, 84] on button "add" at bounding box center [929, 99] width 66 height 66
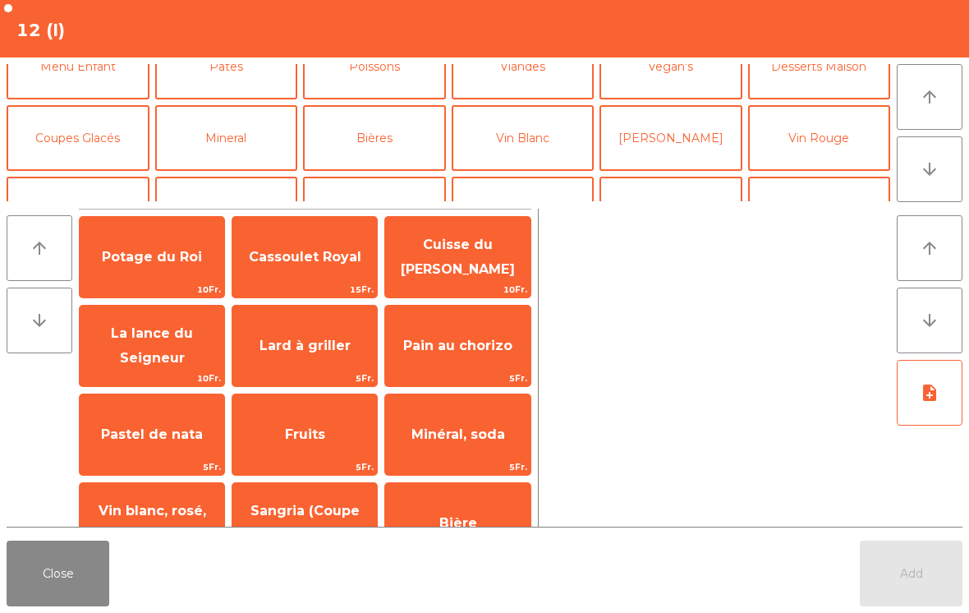
scroll to position [73, 0]
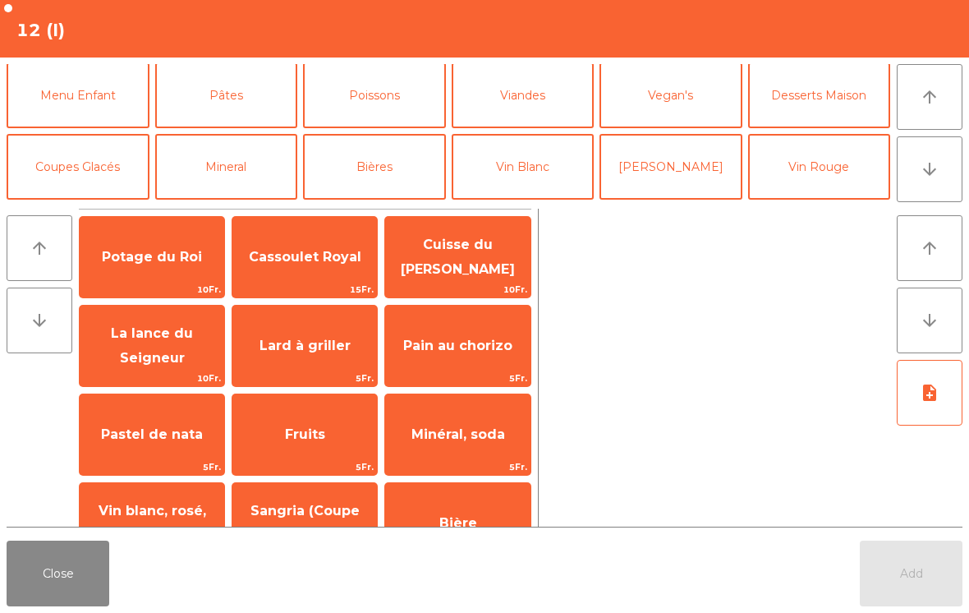
click at [381, 96] on button "Poissons" at bounding box center [374, 95] width 143 height 66
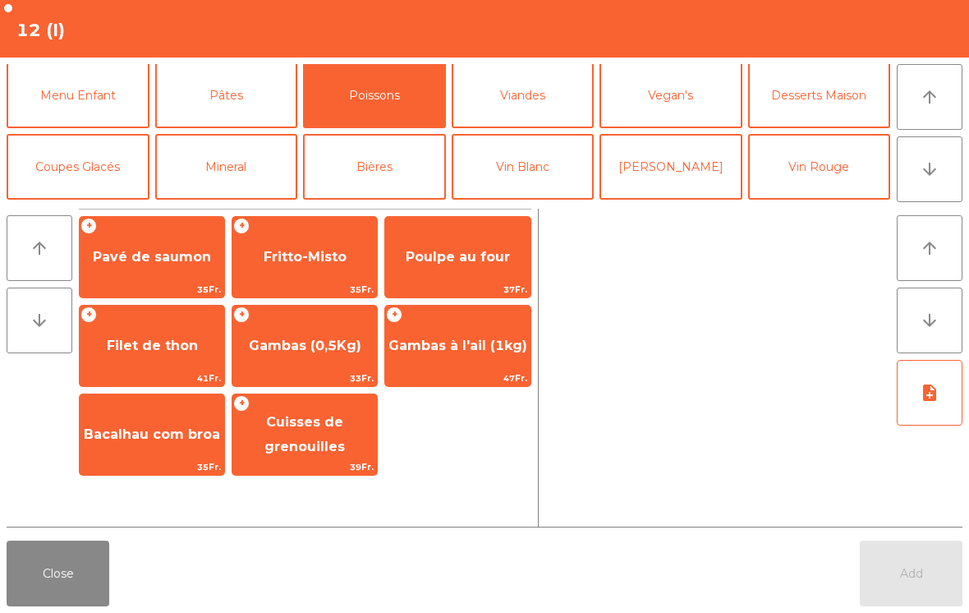
click at [458, 357] on span "Gambas à l'ail (1kg)" at bounding box center [457, 346] width 145 height 44
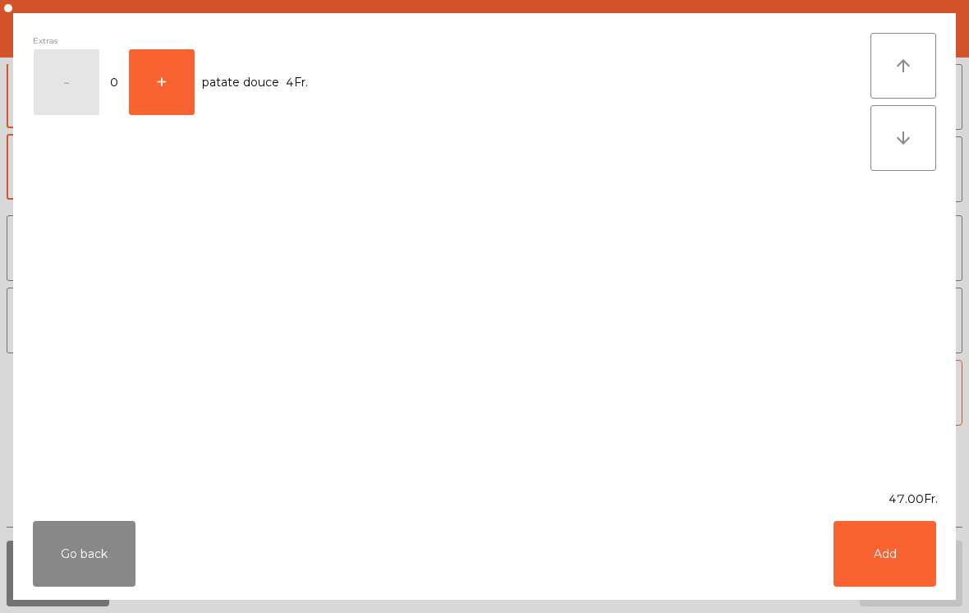
click at [884, 574] on button "Add" at bounding box center [885, 554] width 103 height 66
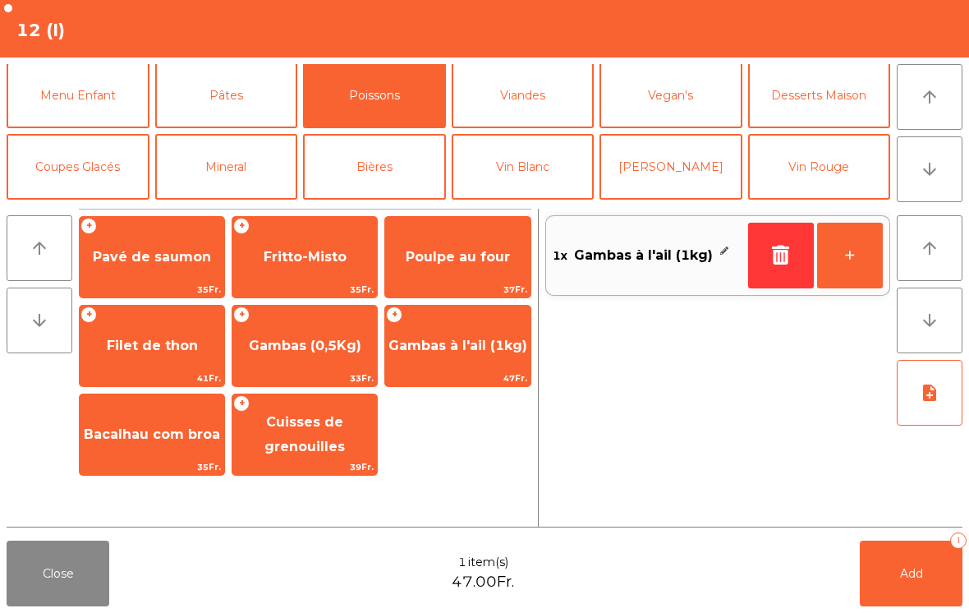
click at [918, 424] on button "note_add" at bounding box center [930, 393] width 66 height 66
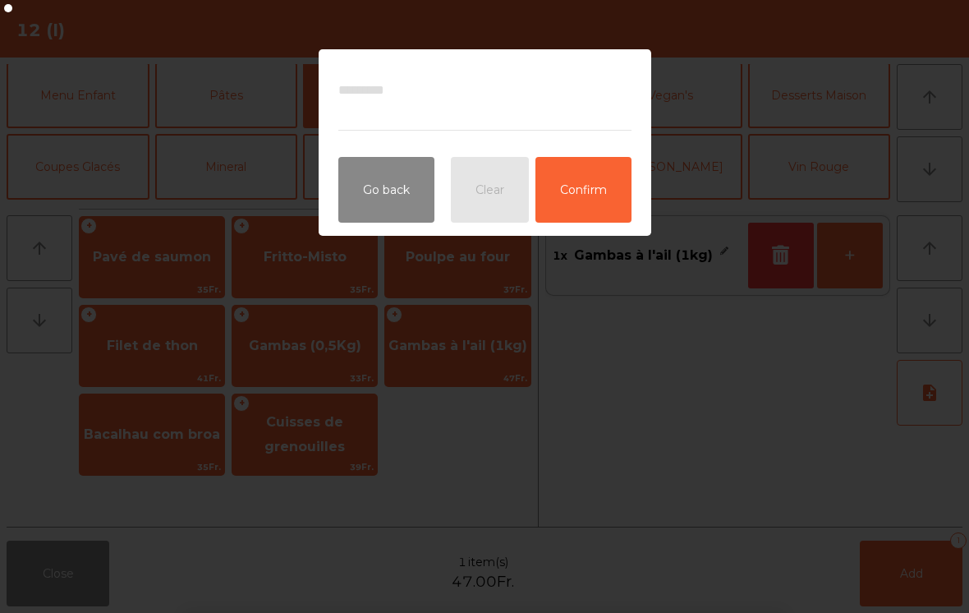
click at [936, 186] on ngb-modal-window "Go back Clear Confirm" at bounding box center [484, 306] width 969 height 613
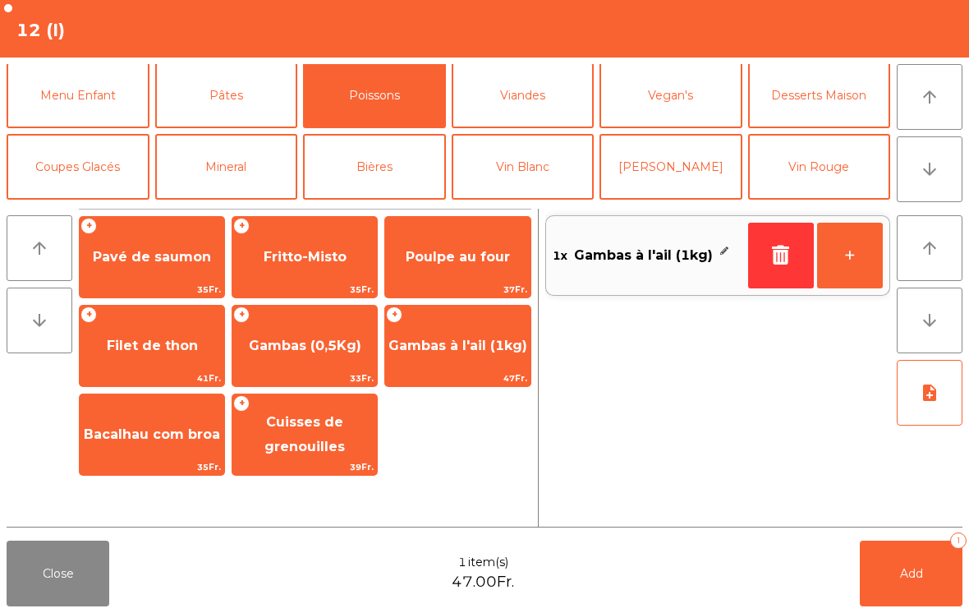
click at [251, 134] on button "Mineral" at bounding box center [226, 167] width 143 height 66
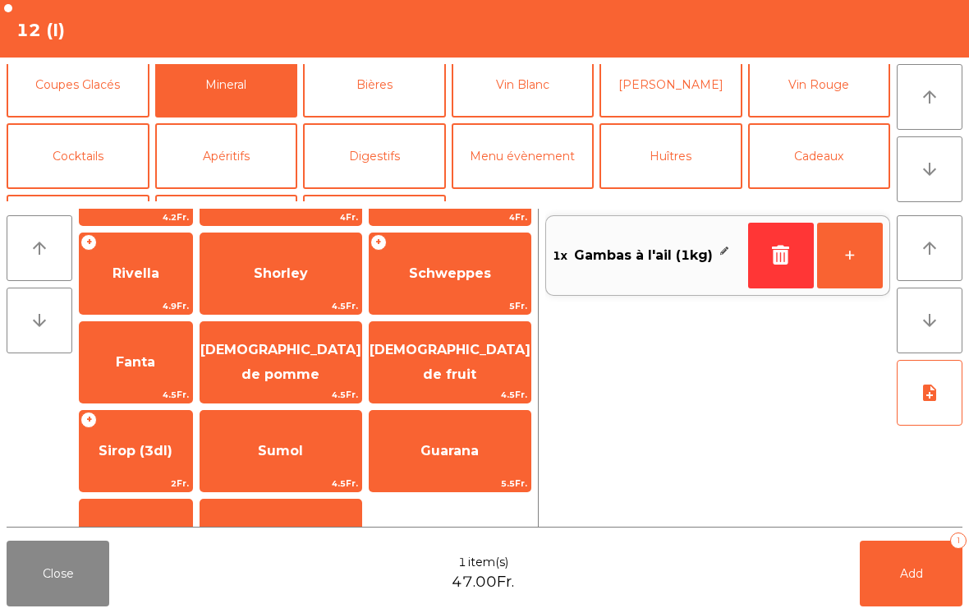
scroll to position [251, 0]
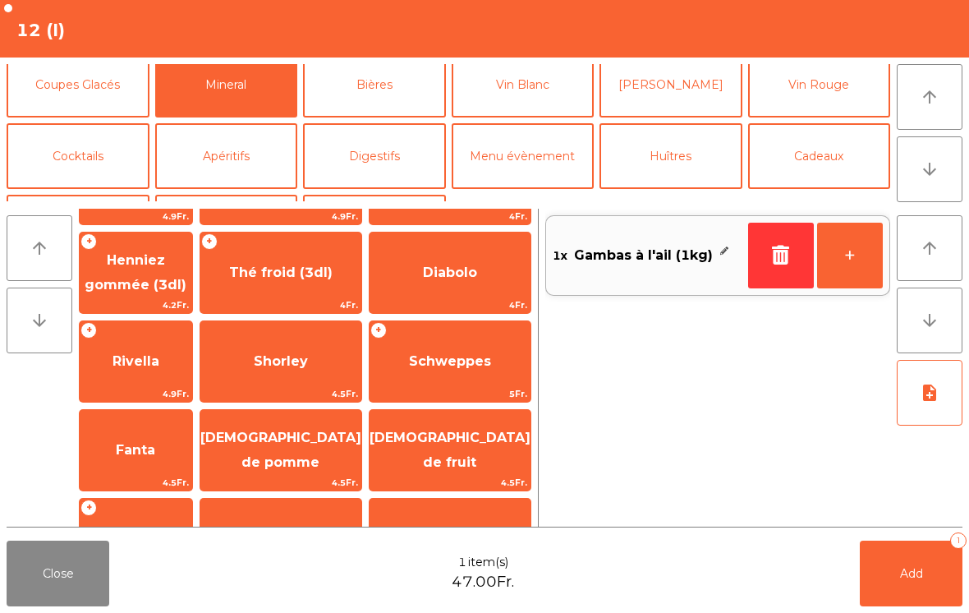
click at [173, 371] on span "Rivella" at bounding box center [136, 361] width 113 height 44
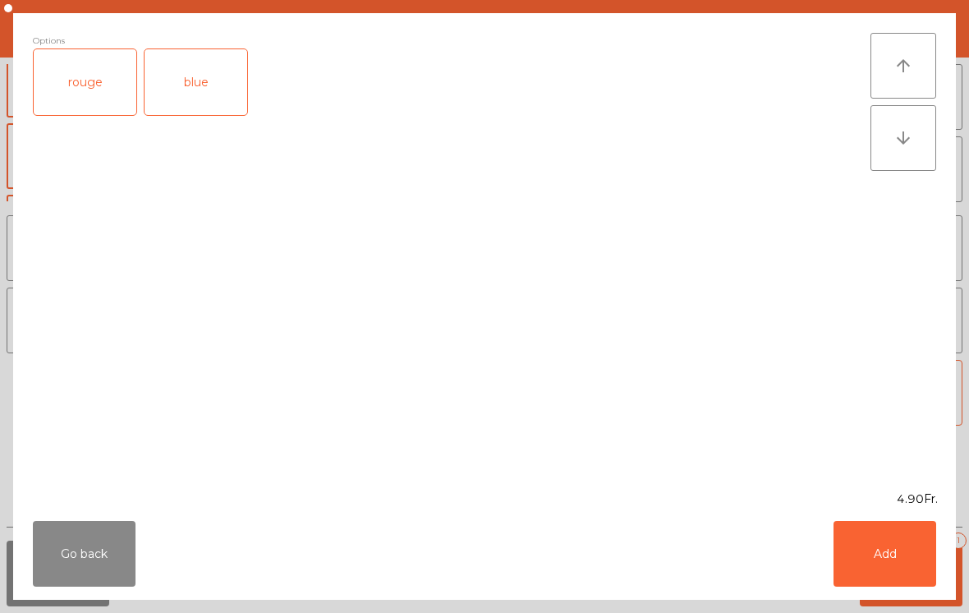
click at [925, 525] on button "Add" at bounding box center [885, 554] width 103 height 66
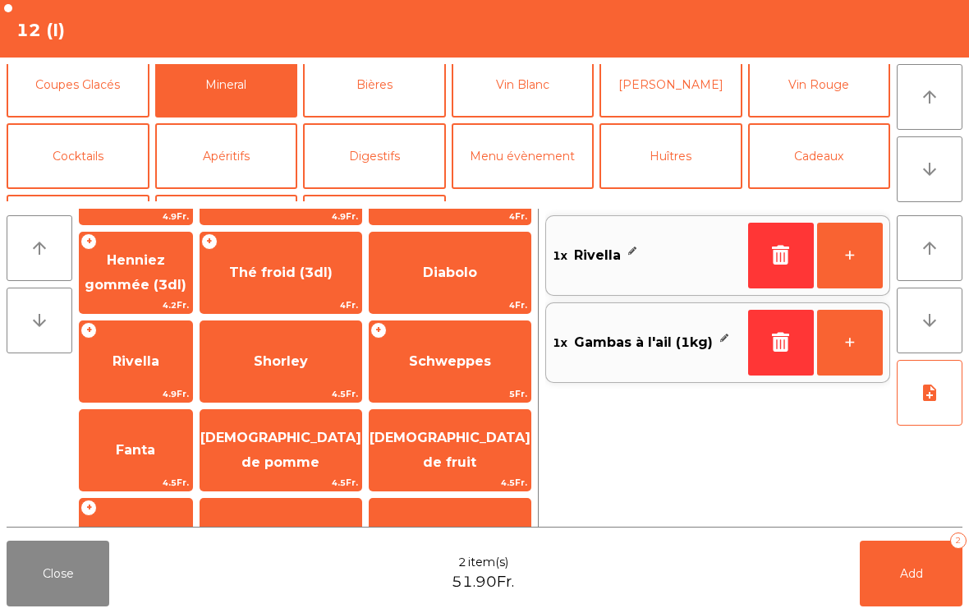
scroll to position [115, 0]
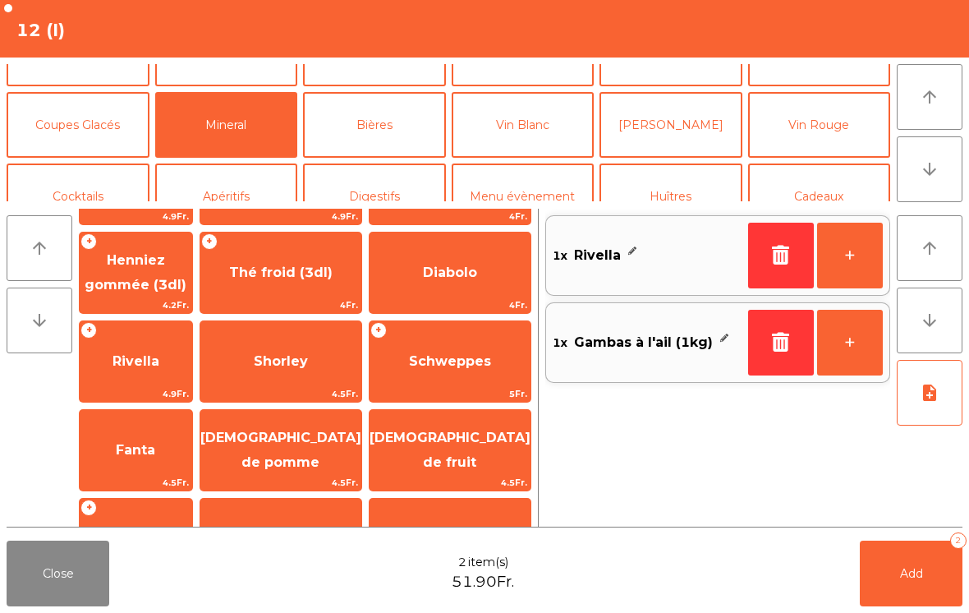
click at [549, 134] on button "Vin Blanc" at bounding box center [523, 125] width 143 height 66
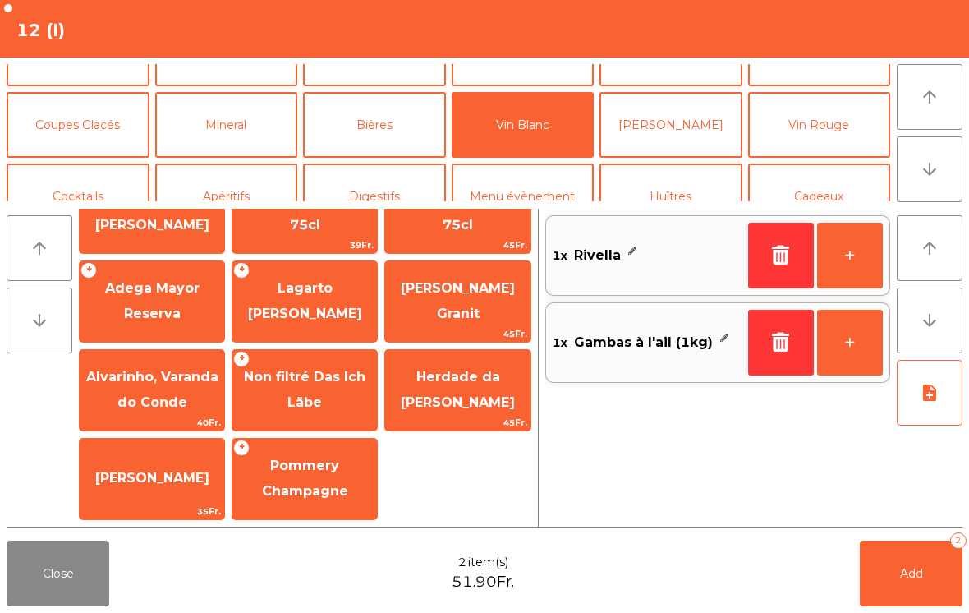
scroll to position [14, 0]
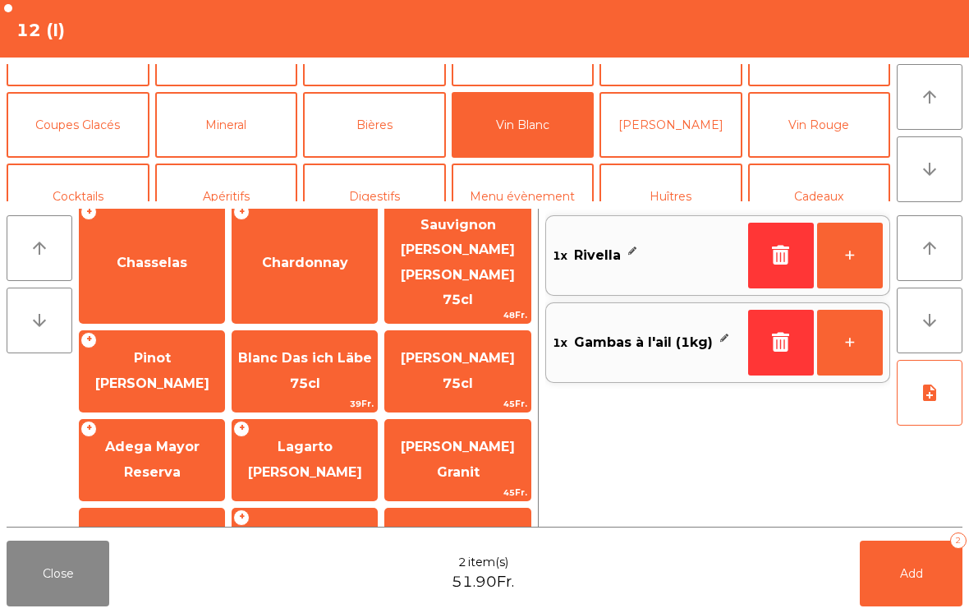
click at [165, 425] on span "Adega Mayor Reserva" at bounding box center [152, 460] width 145 height 70
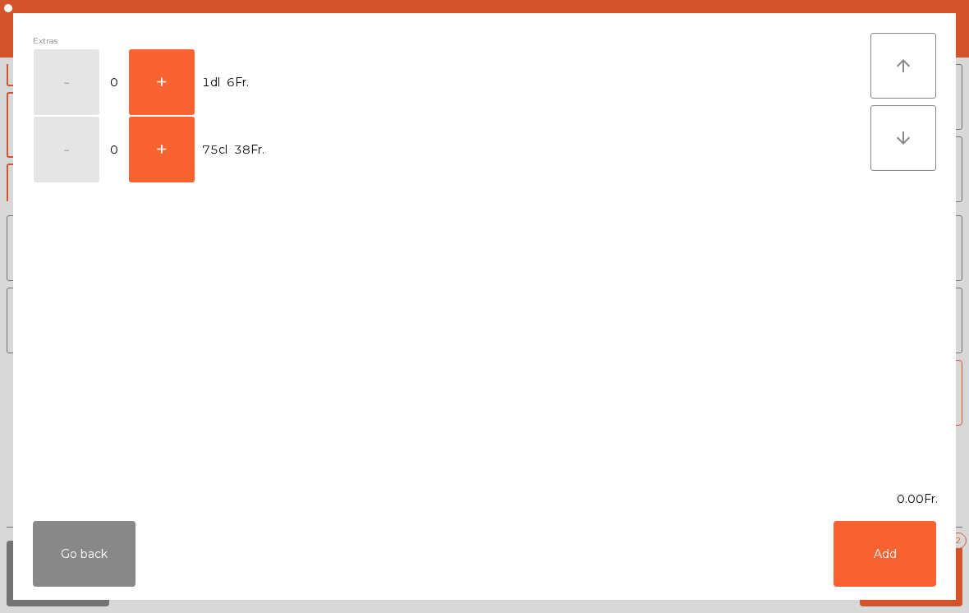
click at [164, 80] on button "+" at bounding box center [162, 82] width 66 height 66
click at [890, 569] on button "Add" at bounding box center [885, 554] width 103 height 66
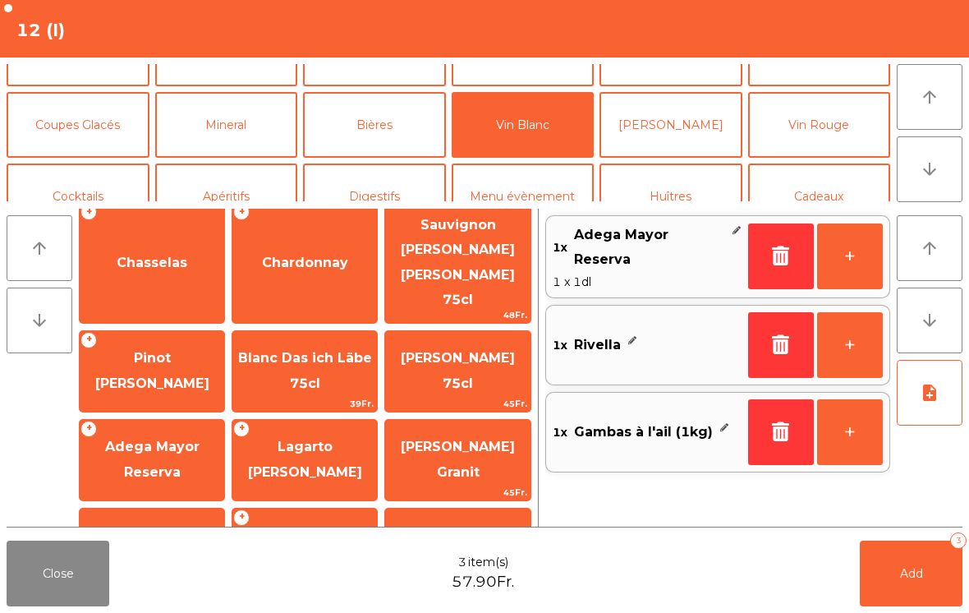
click at [889, 569] on button "Add 3" at bounding box center [911, 574] width 103 height 66
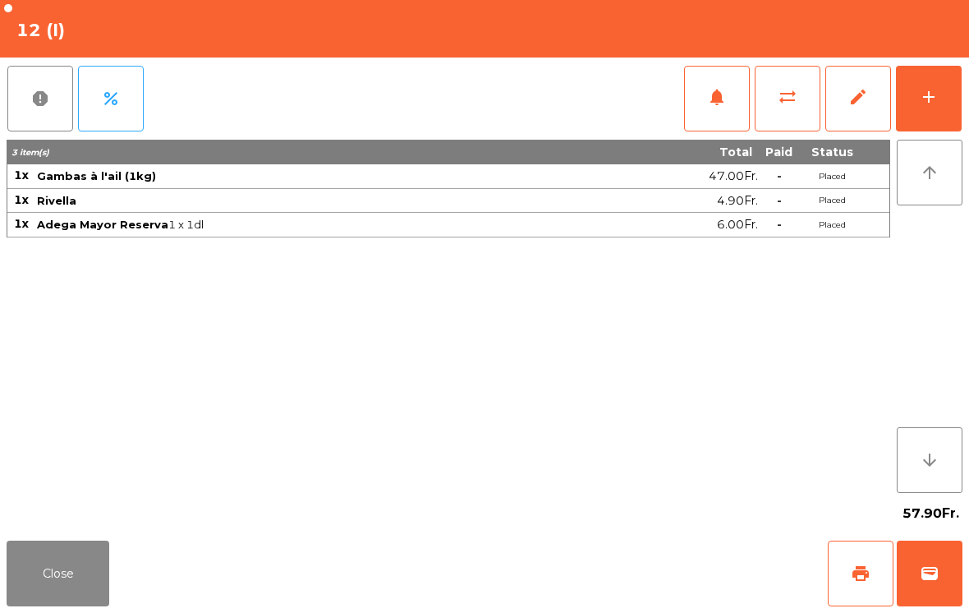
click at [55, 574] on button "Close" at bounding box center [58, 574] width 103 height 66
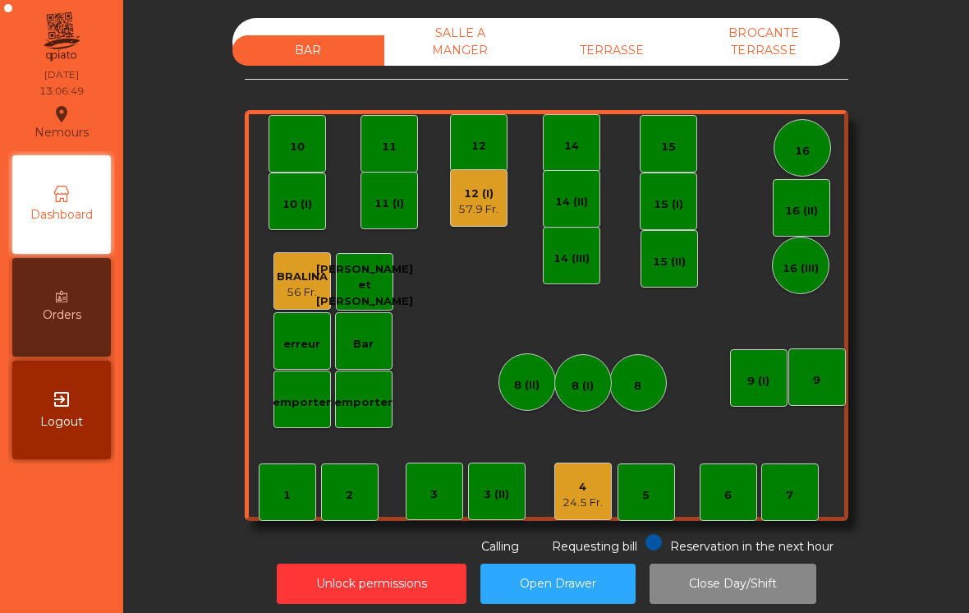
click at [565, 499] on div "24.5 Fr." at bounding box center [583, 503] width 40 height 16
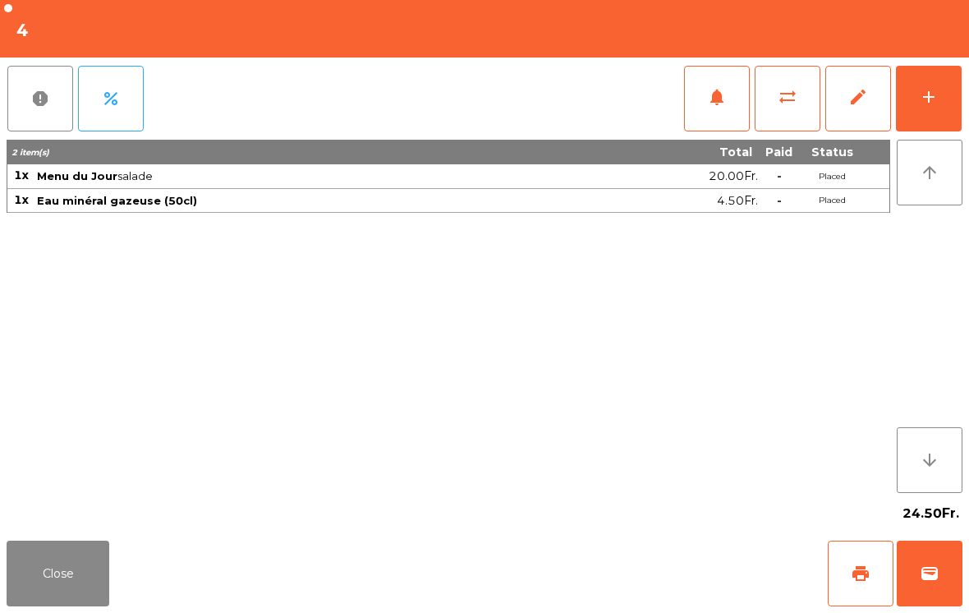
click at [932, 93] on div "add" at bounding box center [929, 97] width 20 height 20
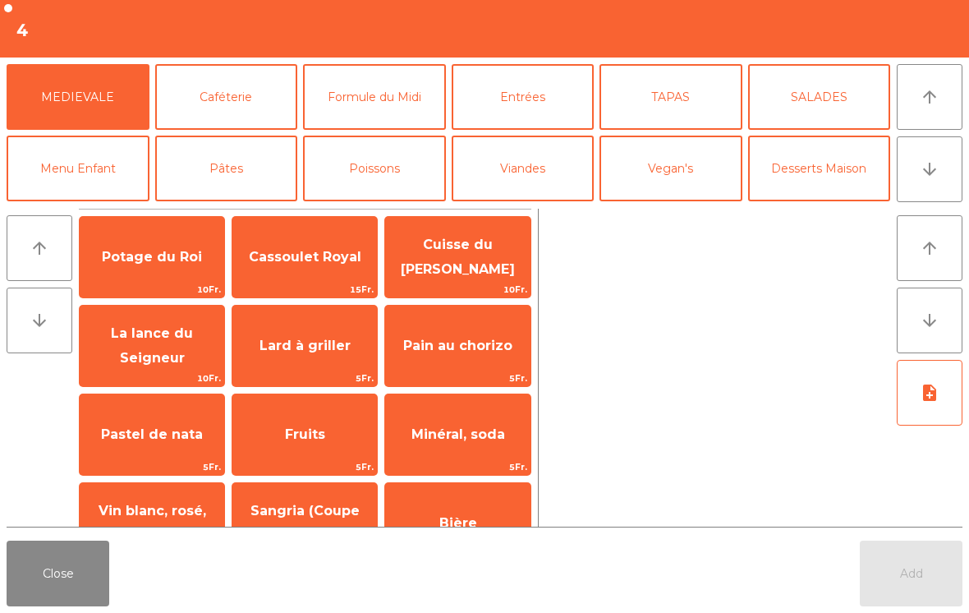
click at [272, 266] on span "Cassoulet Royal" at bounding box center [304, 257] width 145 height 44
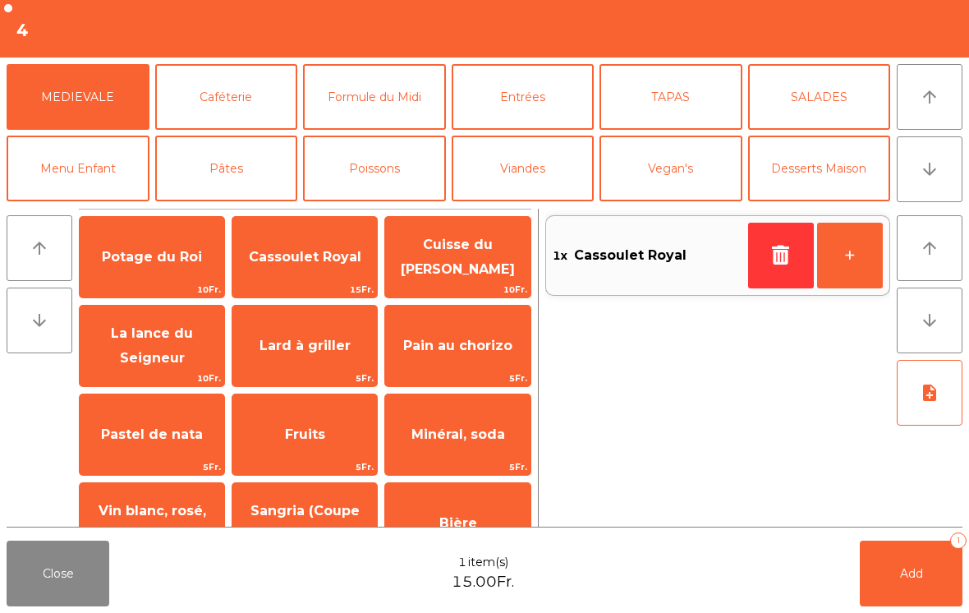
click at [757, 267] on button "button" at bounding box center [781, 256] width 66 height 66
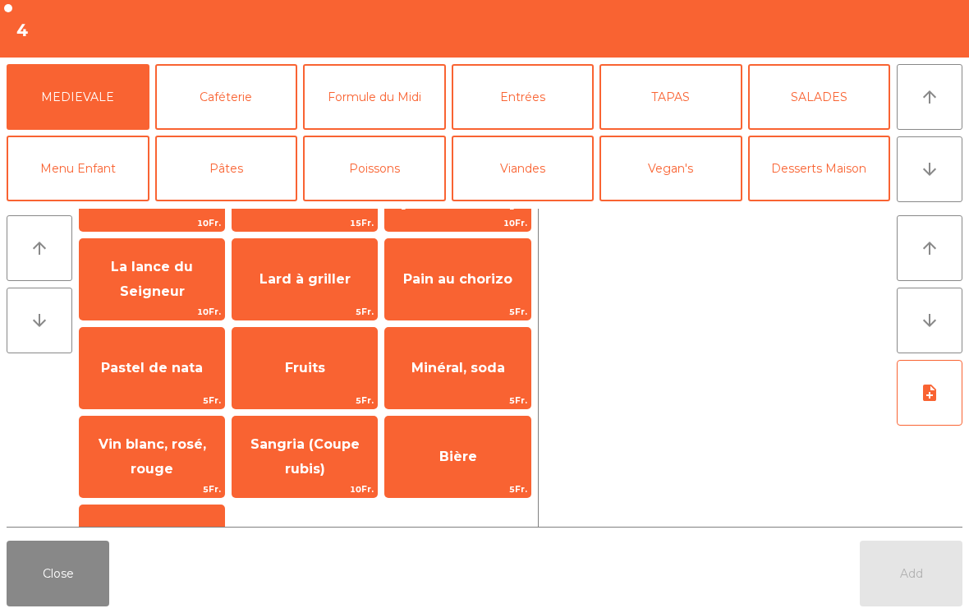
scroll to position [69, 0]
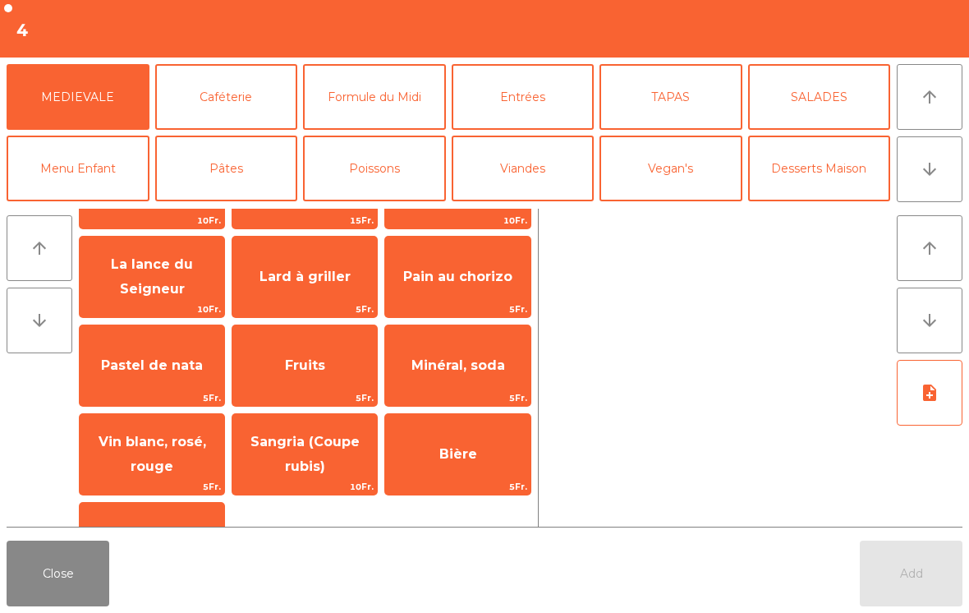
click at [238, 96] on button "Caféterie" at bounding box center [226, 97] width 143 height 66
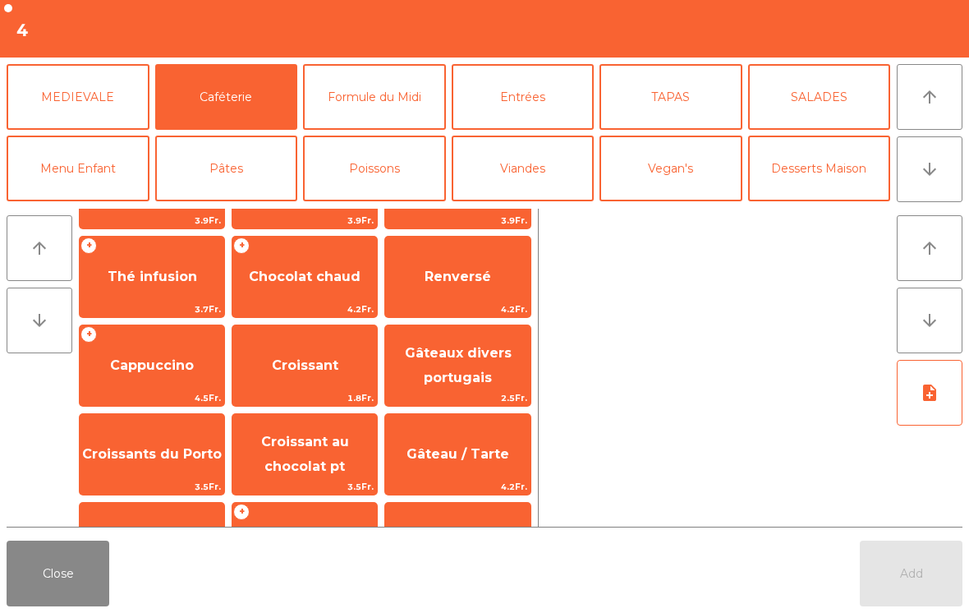
click at [304, 269] on span "Chocolat chaud" at bounding box center [305, 277] width 112 height 16
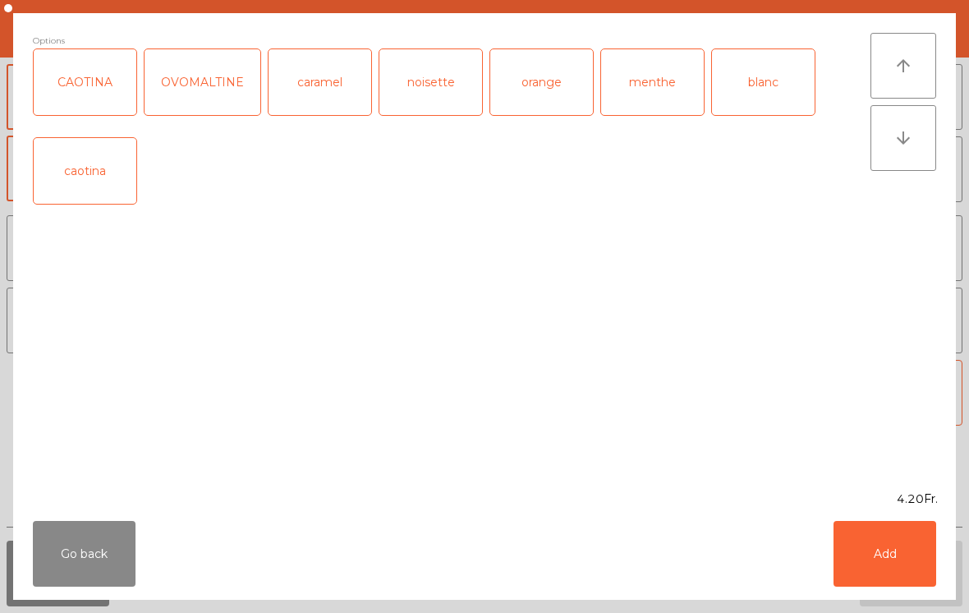
click at [69, 583] on button "Go back" at bounding box center [84, 554] width 103 height 66
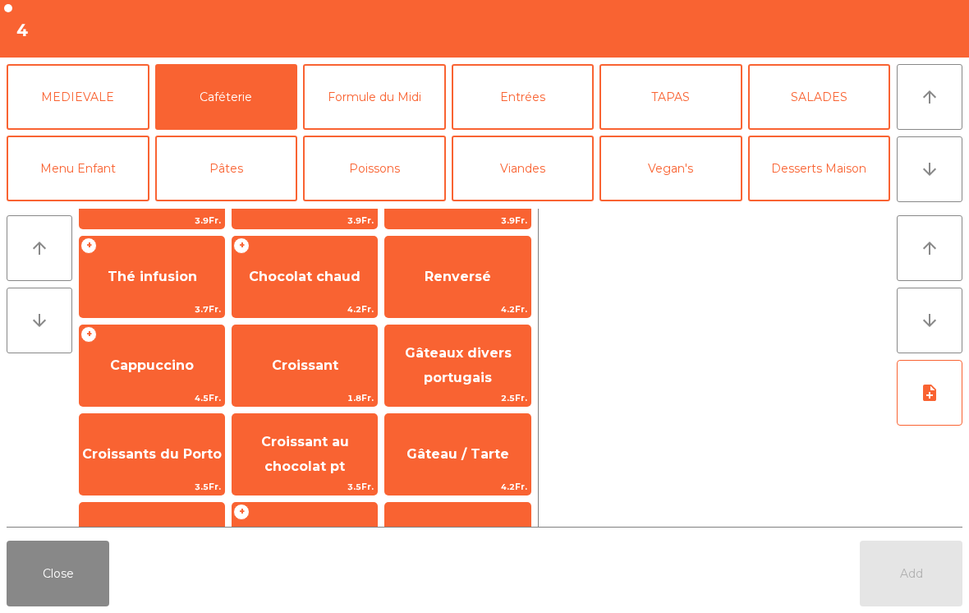
scroll to position [-39, 0]
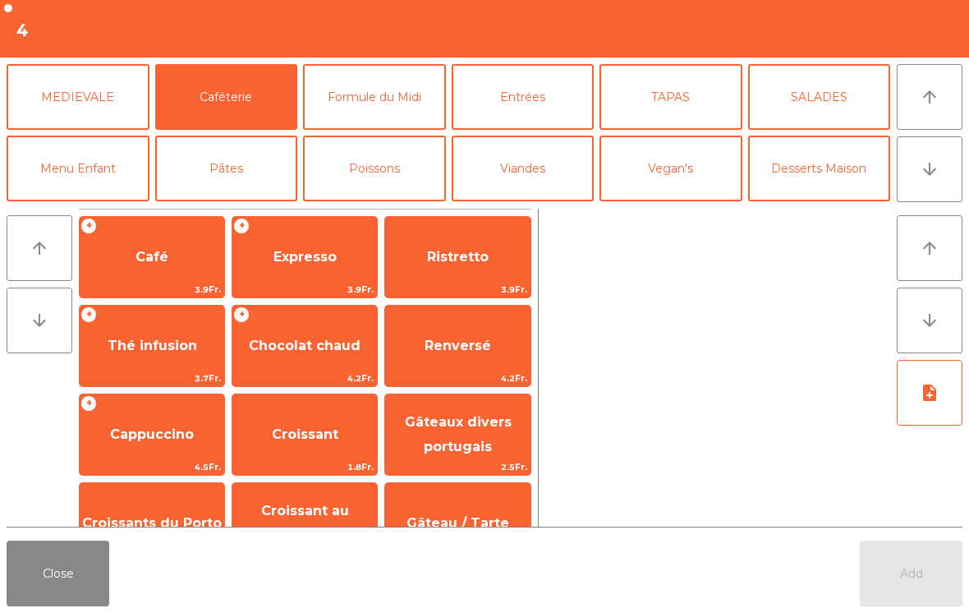
click at [278, 252] on span "Expresso" at bounding box center [305, 257] width 63 height 16
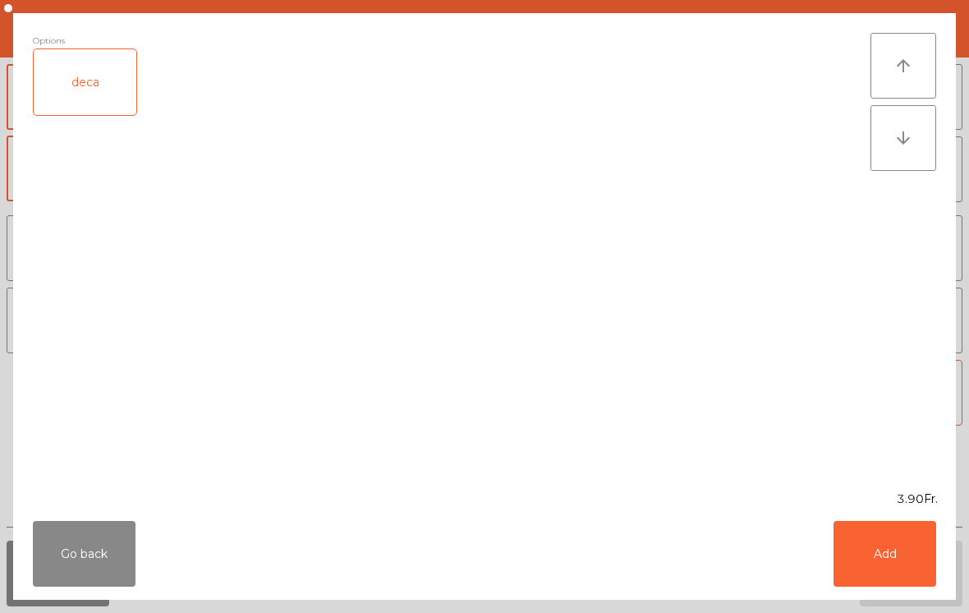
scroll to position [0, 0]
click at [891, 582] on button "Add" at bounding box center [885, 554] width 103 height 66
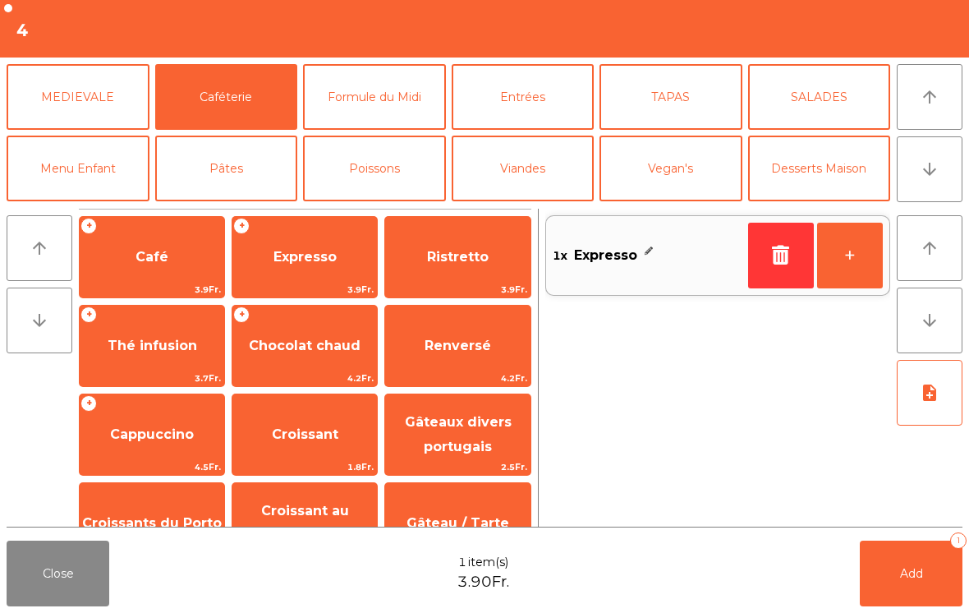
click at [891, 582] on button "Add 1" at bounding box center [911, 574] width 103 height 66
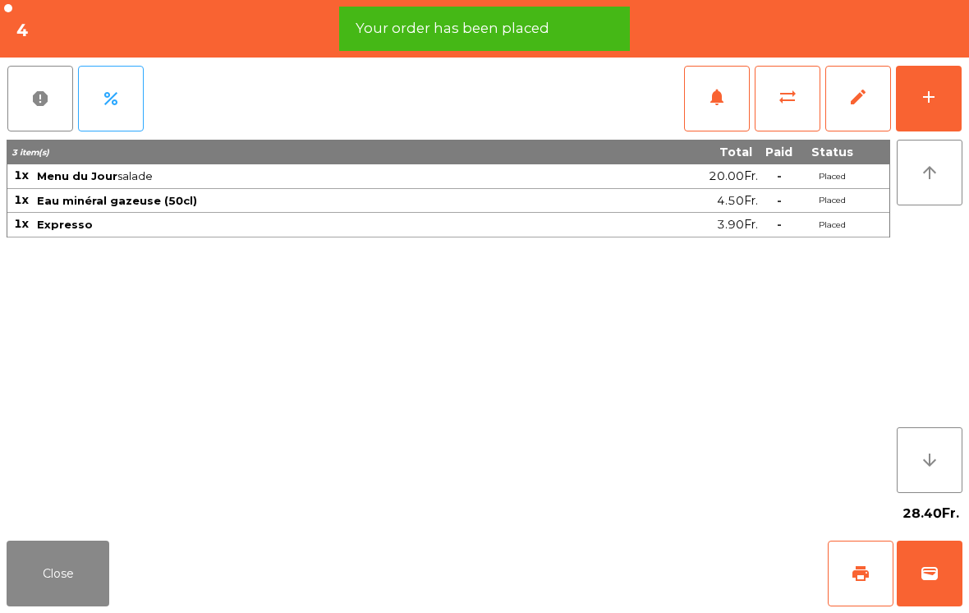
click at [849, 575] on button "print" at bounding box center [861, 574] width 66 height 66
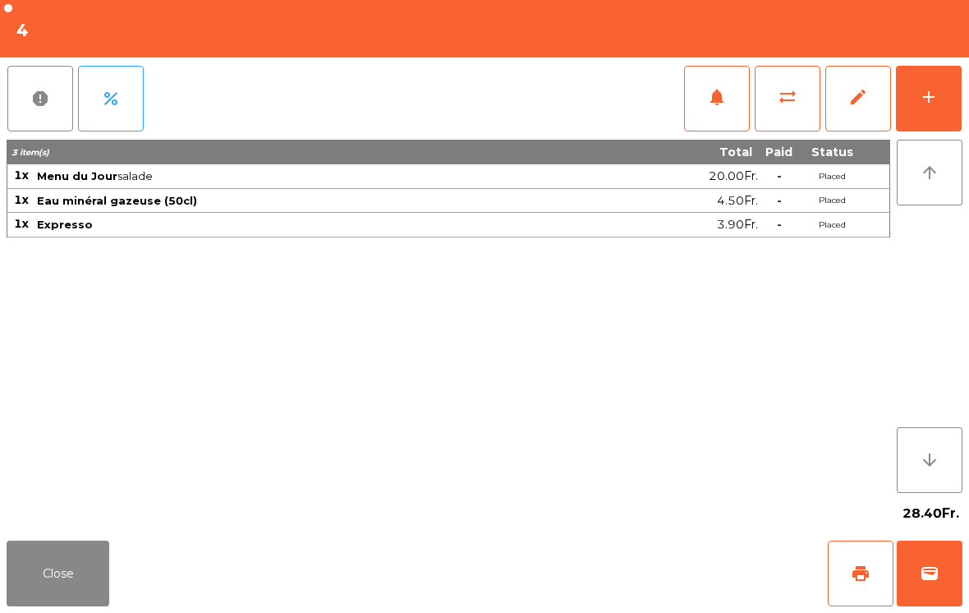
click at [918, 585] on button "wallet" at bounding box center [930, 574] width 66 height 66
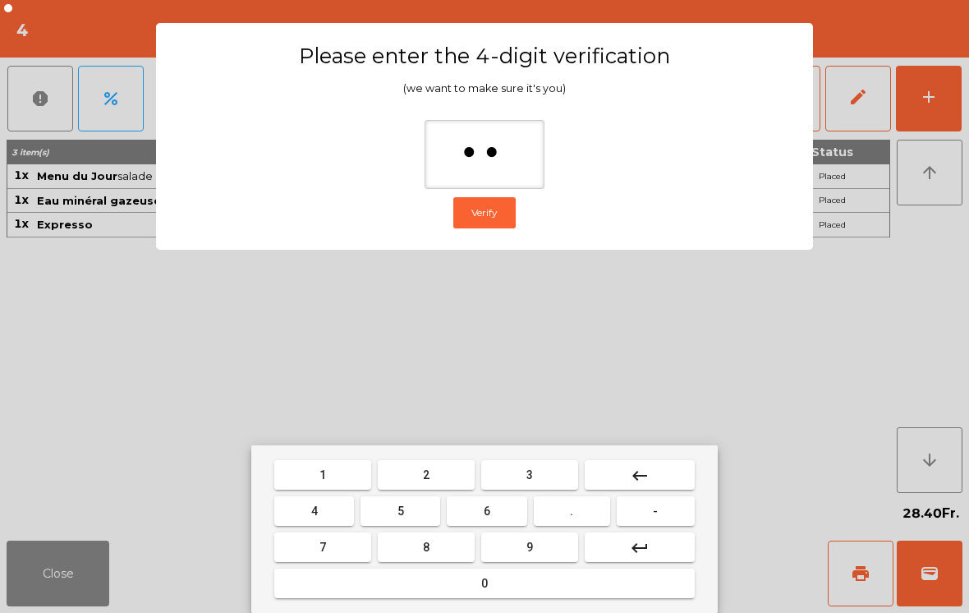
type input "***"
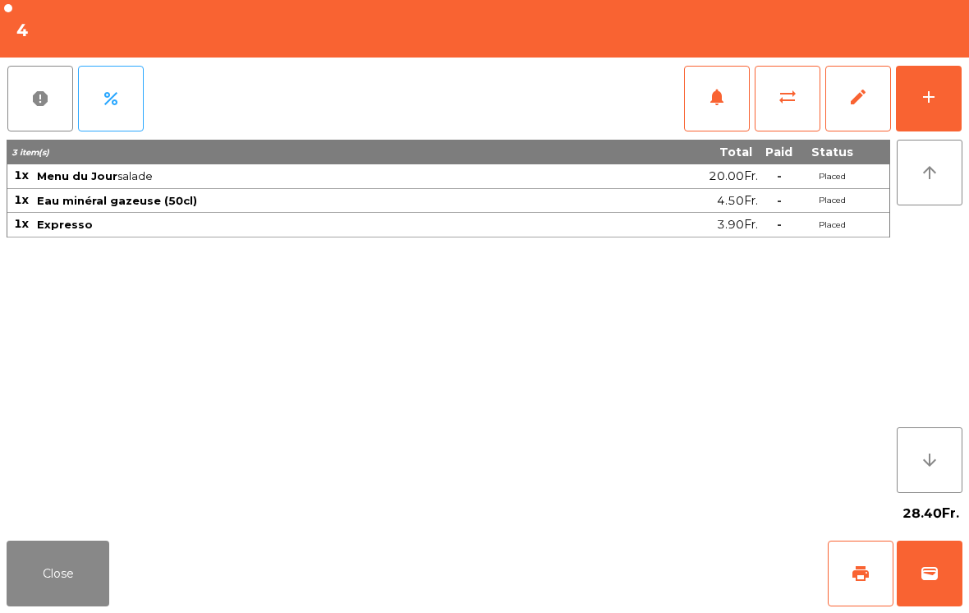
click at [618, 545] on div "Close print wallet" at bounding box center [484, 573] width 969 height 79
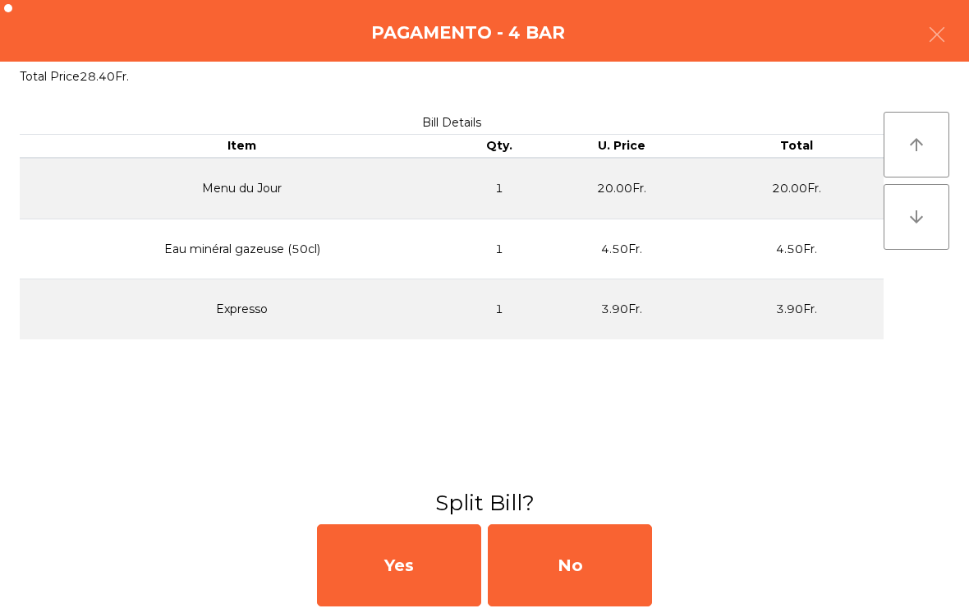
click at [573, 575] on div "No" at bounding box center [570, 565] width 164 height 82
click at [573, 574] on div "MB" at bounding box center [570, 565] width 164 height 82
click at [576, 571] on div "No" at bounding box center [570, 565] width 164 height 82
click at [631, 544] on div "No" at bounding box center [570, 565] width 164 height 82
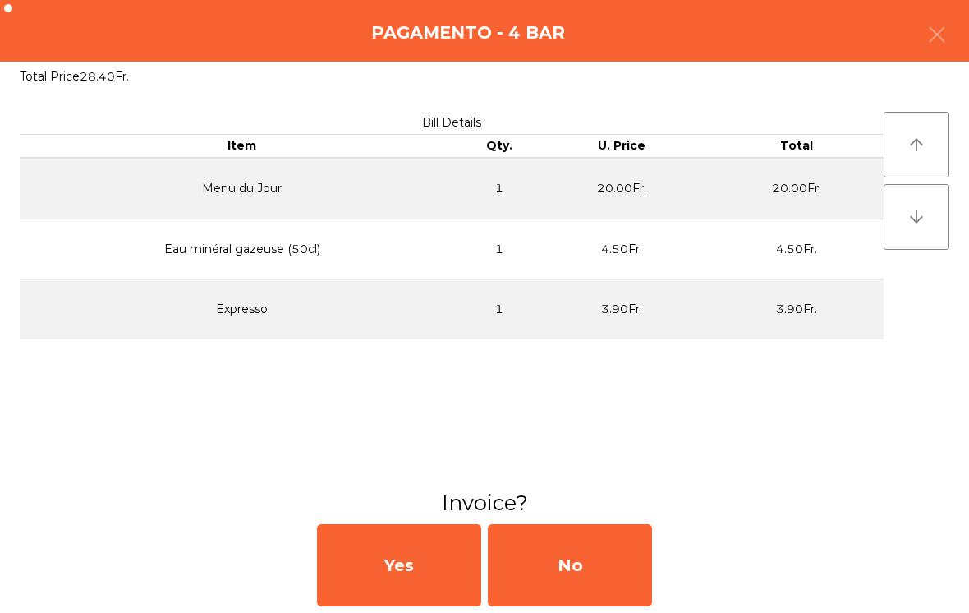
click at [631, 544] on div "No" at bounding box center [570, 565] width 164 height 82
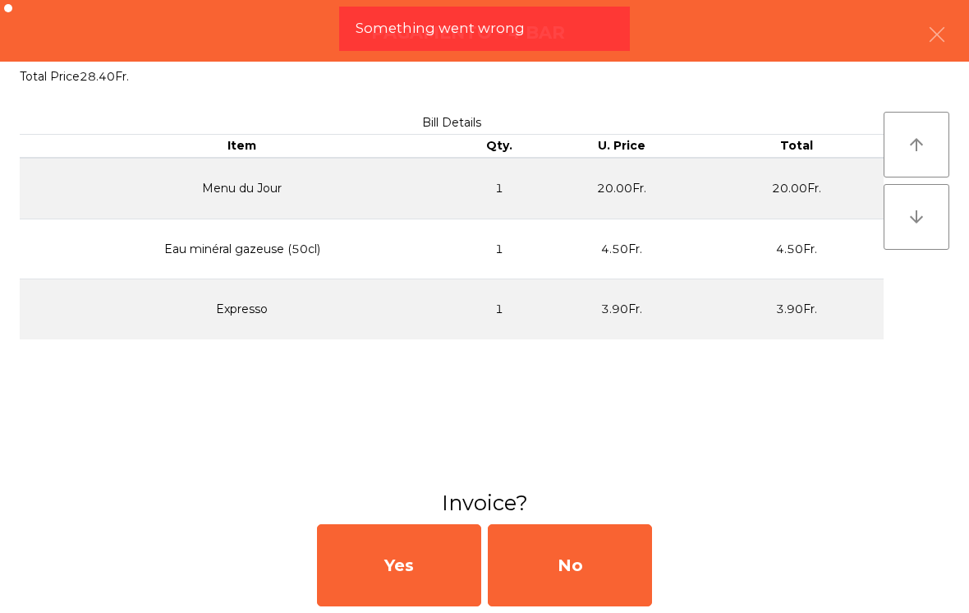
click at [598, 550] on div "No" at bounding box center [570, 565] width 164 height 82
click at [598, 549] on div "No" at bounding box center [570, 565] width 164 height 82
click at [564, 561] on div "No" at bounding box center [570, 565] width 164 height 82
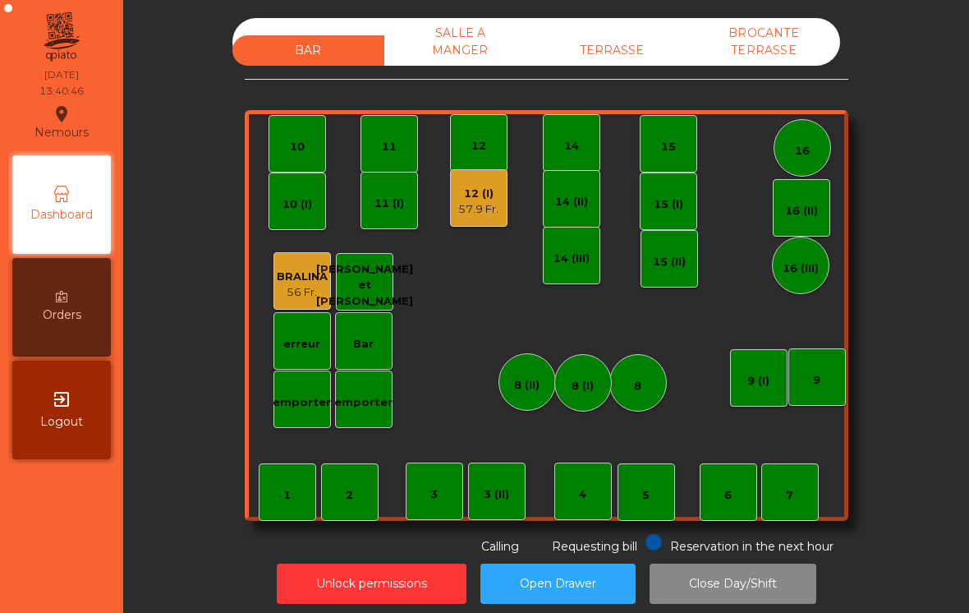
click at [495, 219] on div "12 (I) 57.9 Fr." at bounding box center [479, 198] width 58 height 58
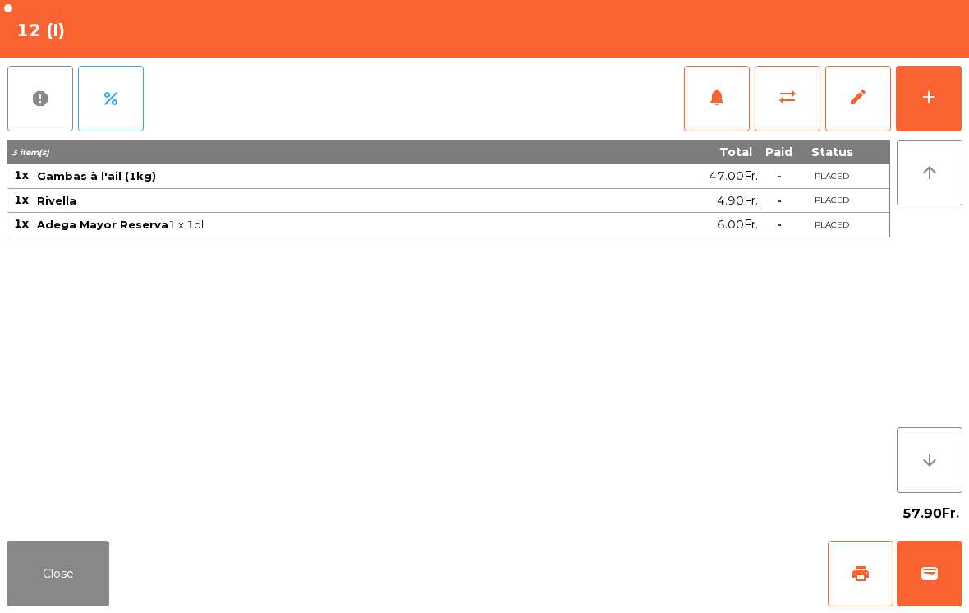
click at [959, 99] on button "add" at bounding box center [929, 99] width 66 height 66
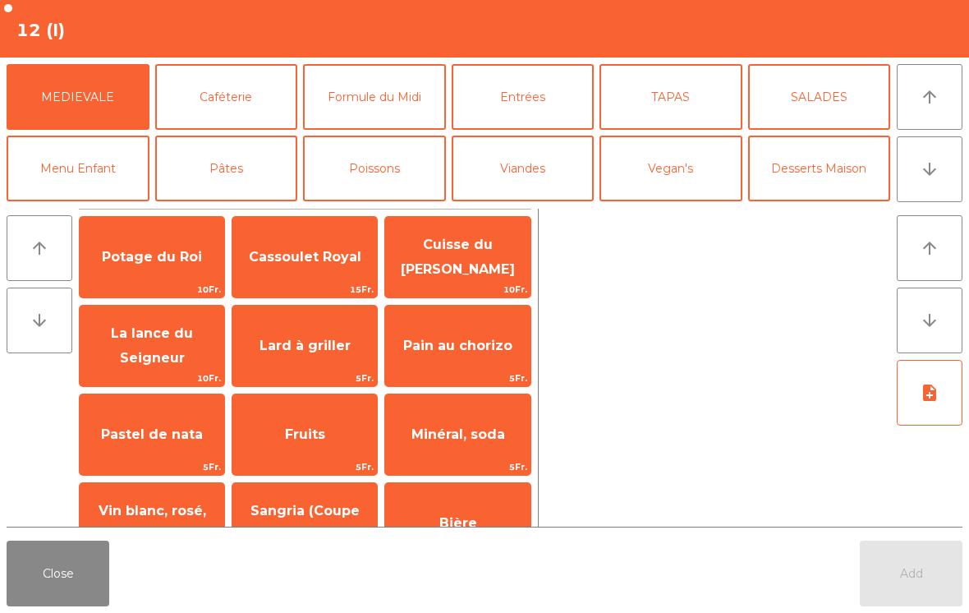
click at [251, 116] on button "Caféterie" at bounding box center [226, 97] width 143 height 66
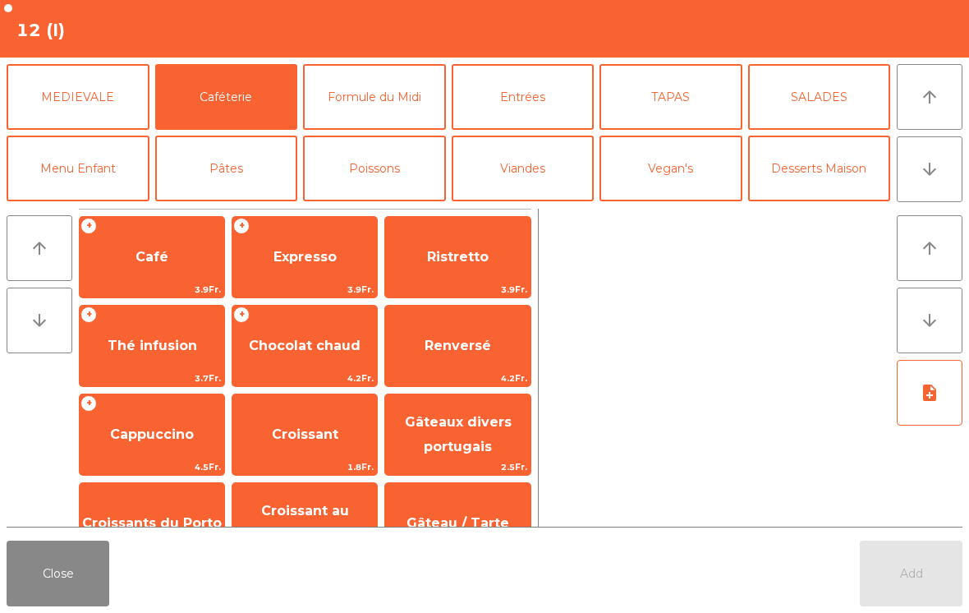
click at [299, 276] on span "Expresso" at bounding box center [304, 257] width 145 height 44
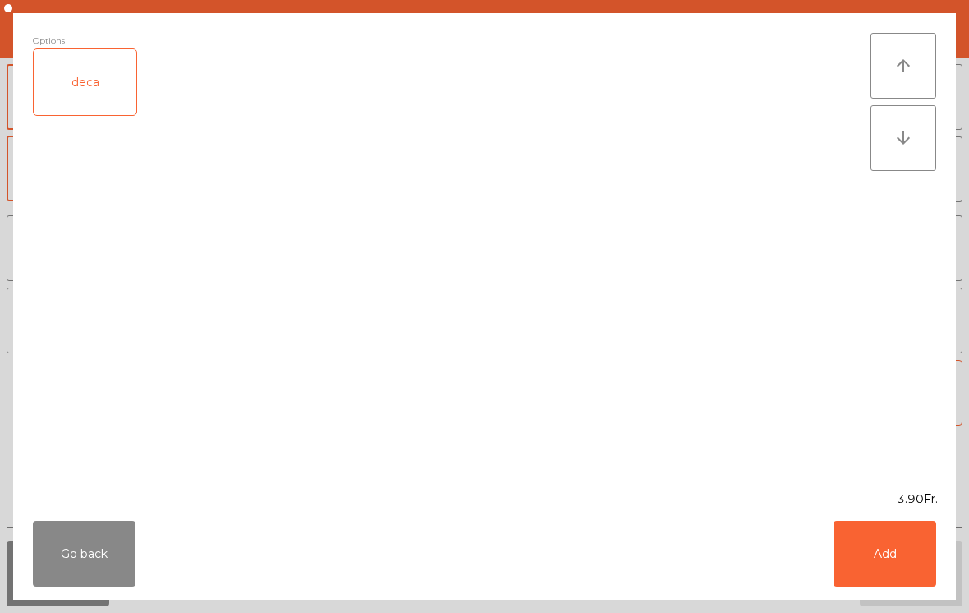
click at [876, 555] on button "Add" at bounding box center [885, 554] width 103 height 66
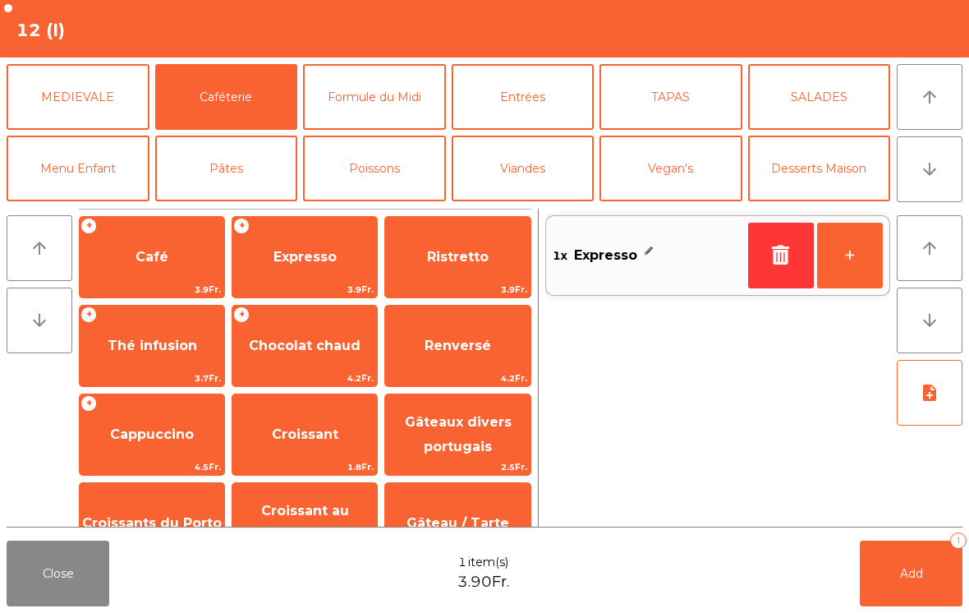
click at [850, 257] on button "+" at bounding box center [850, 256] width 66 height 66
click at [899, 585] on button "Add 2" at bounding box center [911, 574] width 103 height 66
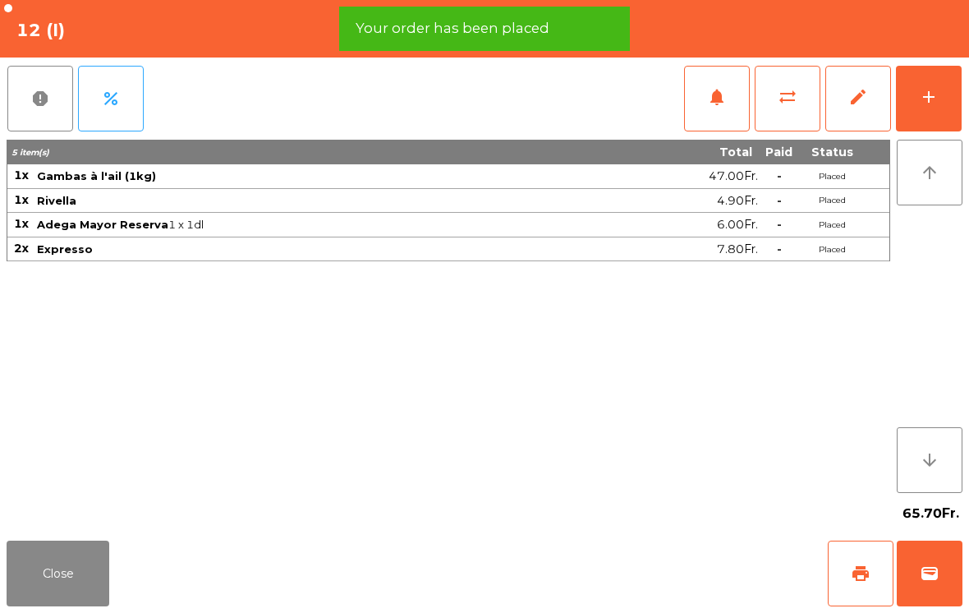
click at [854, 572] on span "print" at bounding box center [861, 574] width 20 height 20
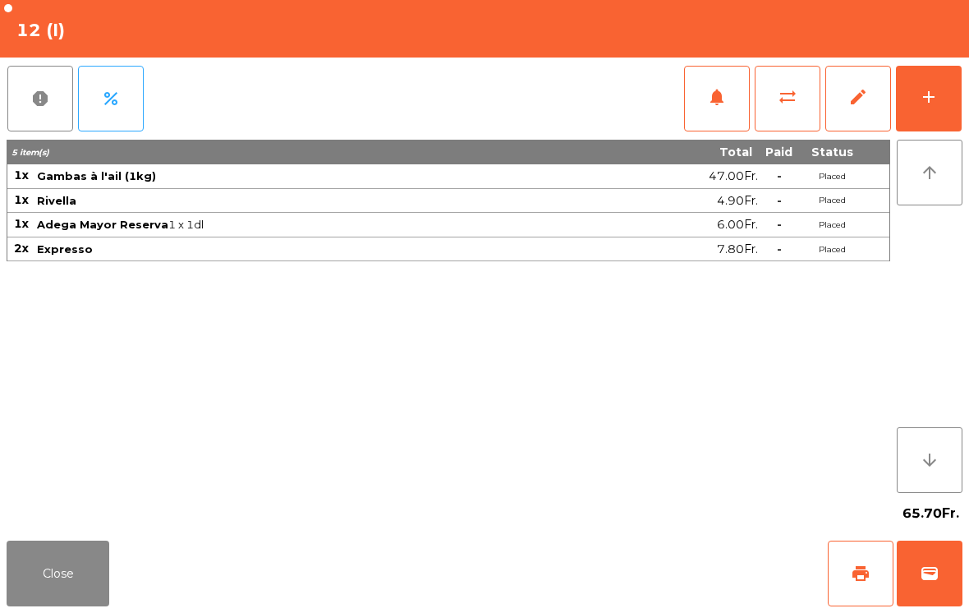
click at [926, 585] on button "wallet" at bounding box center [930, 574] width 66 height 66
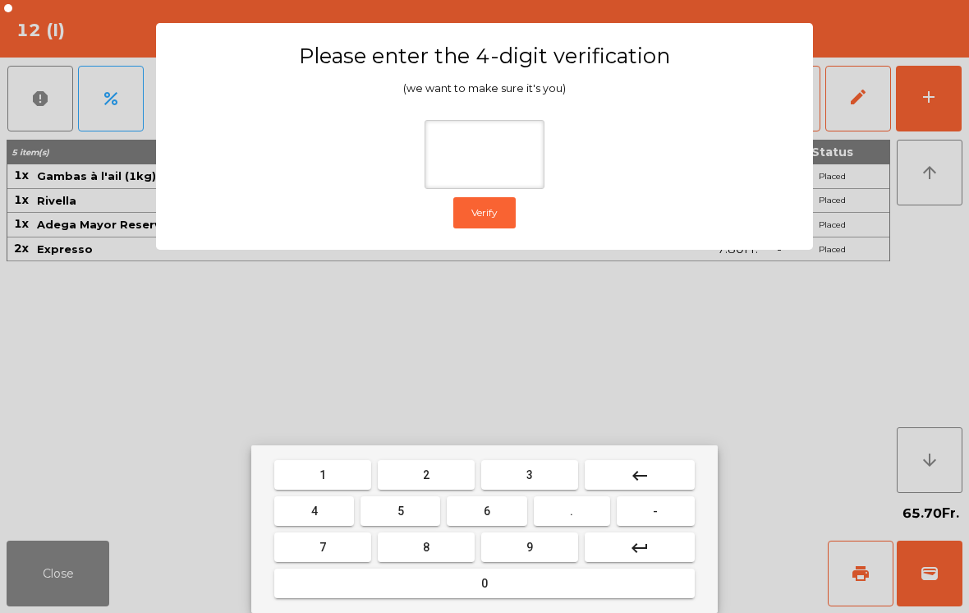
type input "*"
type input "****"
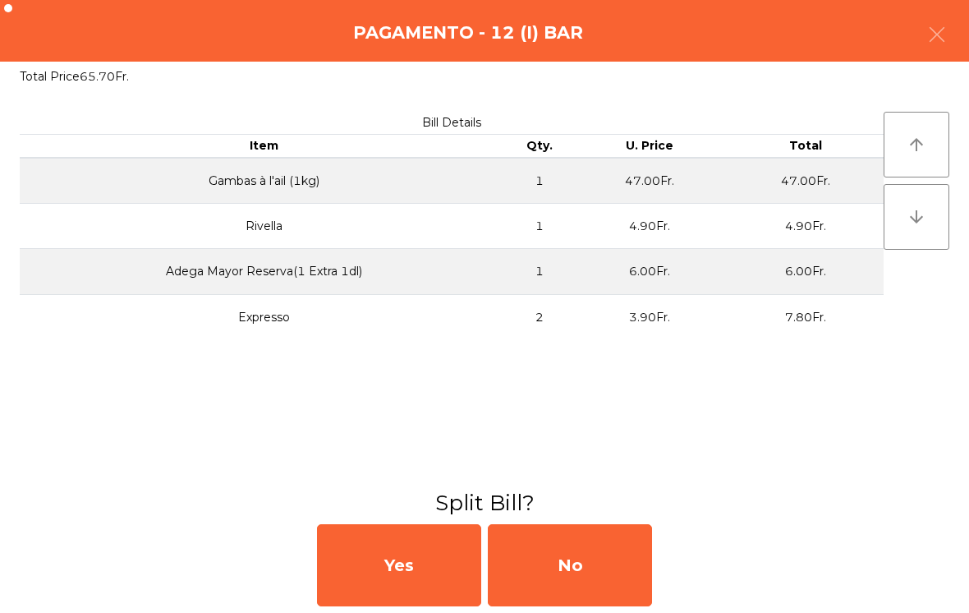
click at [598, 564] on div "No" at bounding box center [570, 565] width 164 height 82
click at [597, 564] on div "MB" at bounding box center [570, 565] width 164 height 82
click at [591, 589] on div "No" at bounding box center [570, 565] width 164 height 82
click at [582, 597] on div "No" at bounding box center [570, 565] width 164 height 82
